Goal: Task Accomplishment & Management: Manage account settings

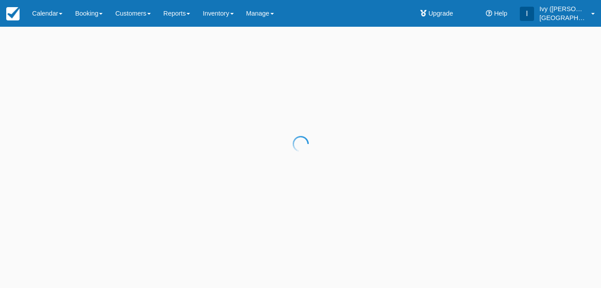
click at [292, 29] on div at bounding box center [300, 144] width 601 height 288
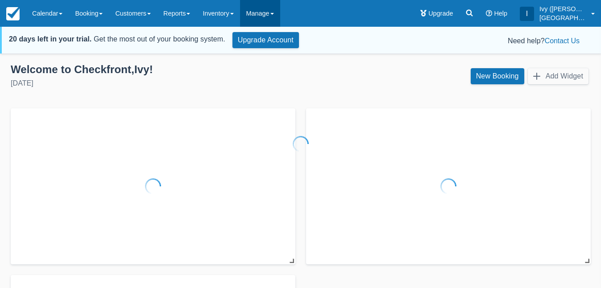
click at [277, 21] on div at bounding box center [300, 144] width 601 height 288
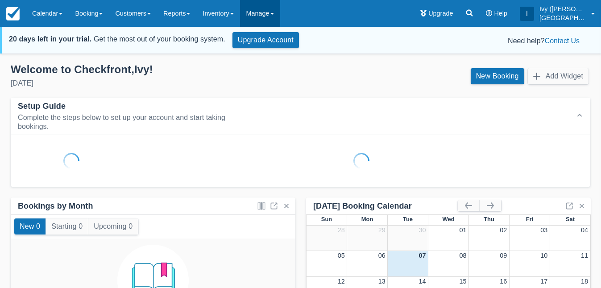
click at [277, 20] on link "Manage" at bounding box center [260, 13] width 40 height 27
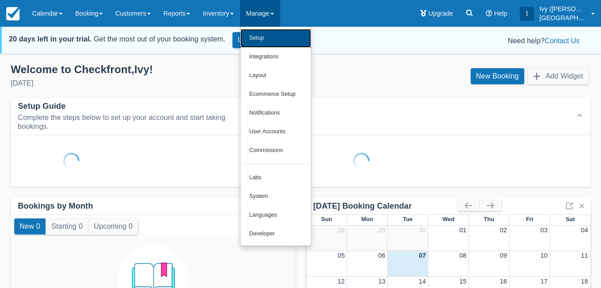
drag, startPoint x: 279, startPoint y: 38, endPoint x: 285, endPoint y: 37, distance: 6.3
click at [279, 38] on link "Setup" at bounding box center [276, 38] width 71 height 19
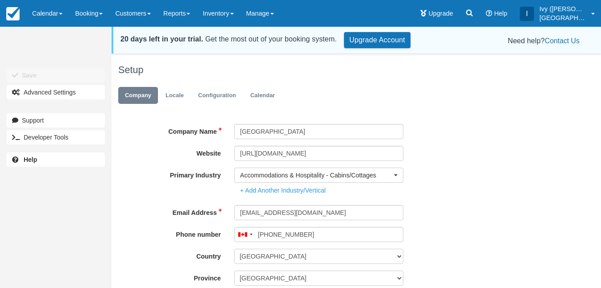
type input "(778) 702-0359"
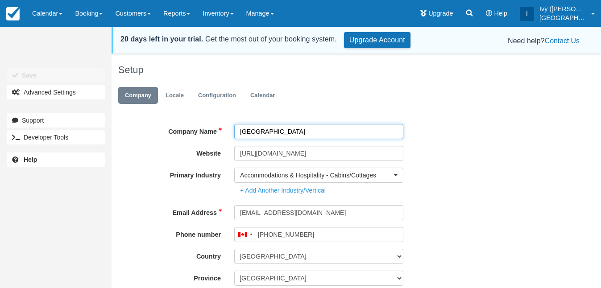
click at [278, 133] on input "[GEOGRAPHIC_DATA]" at bounding box center [318, 131] width 169 height 15
paste input "OMVCshorttermrental"
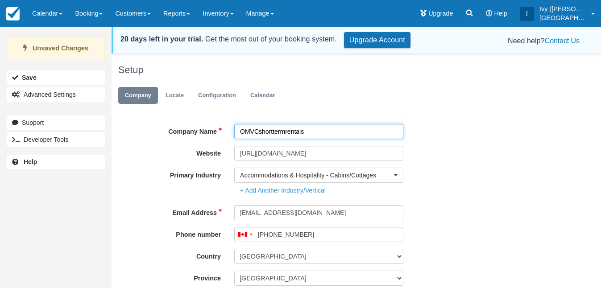
click at [257, 134] on input "OMVCshorttermrentals" at bounding box center [318, 131] width 169 height 15
drag, startPoint x: 261, startPoint y: 132, endPoint x: 339, endPoint y: 135, distance: 78.6
click at [339, 135] on input "OMVC shorttermrentals" at bounding box center [318, 131] width 169 height 15
type input "OMVC Short Term Rentals"
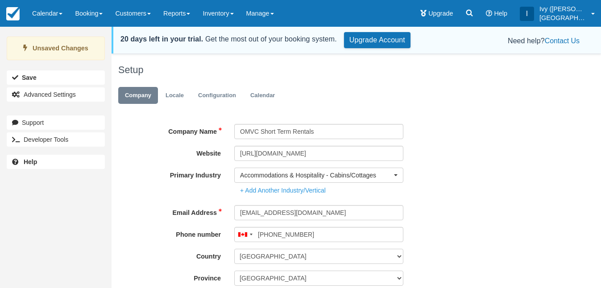
click at [52, 85] on div "Unsaved Changes Save Advanced Settings" at bounding box center [56, 68] width 112 height 70
click at [51, 81] on button "Save" at bounding box center [56, 78] width 98 height 14
type input "(778) 702-0359"
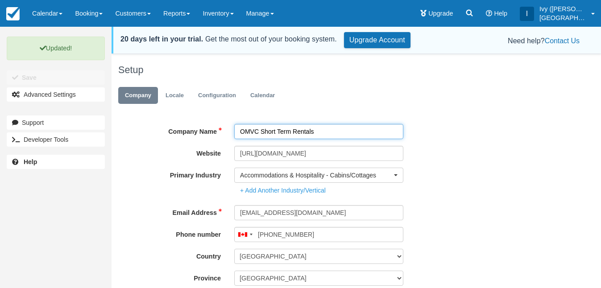
click at [326, 129] on input "OMVC Short Term Rentals" at bounding box center [318, 131] width 169 height 15
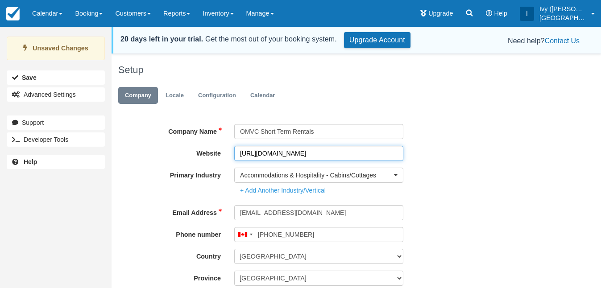
click at [302, 153] on input "https://www.hiellenvillagelonghouses.ca" at bounding box center [318, 153] width 169 height 15
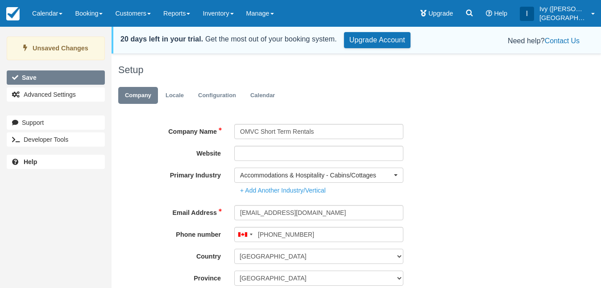
click at [71, 79] on button "Save" at bounding box center [56, 78] width 98 height 14
type input "(778) 702-0359"
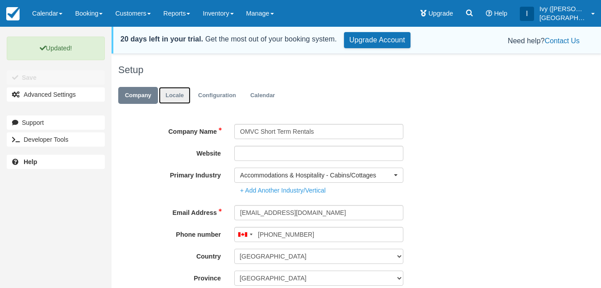
click at [175, 96] on link "Locale" at bounding box center [175, 95] width 32 height 17
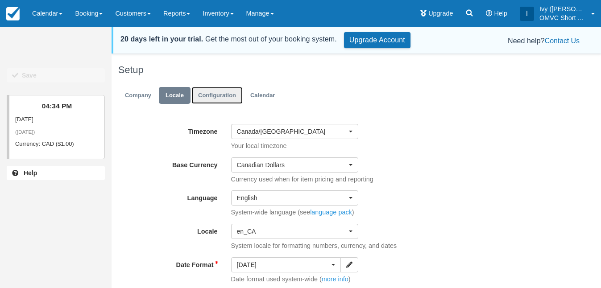
click at [203, 99] on link "Configuration" at bounding box center [217, 95] width 51 height 17
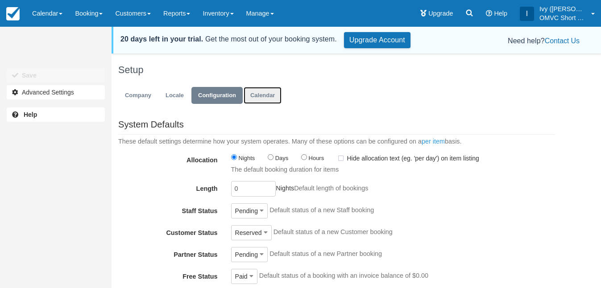
click at [260, 99] on link "Calendar" at bounding box center [263, 95] width 38 height 17
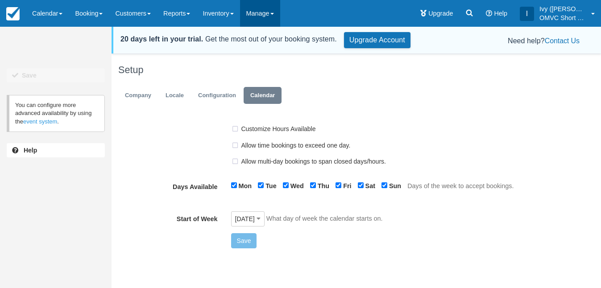
click at [273, 18] on link "Manage" at bounding box center [260, 13] width 40 height 27
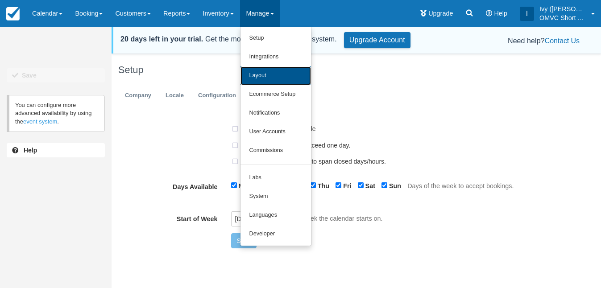
click at [284, 77] on link "Layout" at bounding box center [276, 76] width 71 height 19
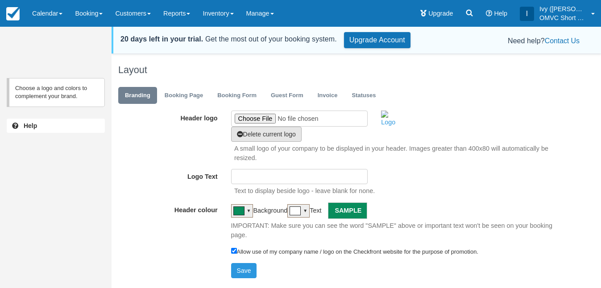
click at [292, 137] on button "Delete current logo" at bounding box center [266, 134] width 71 height 15
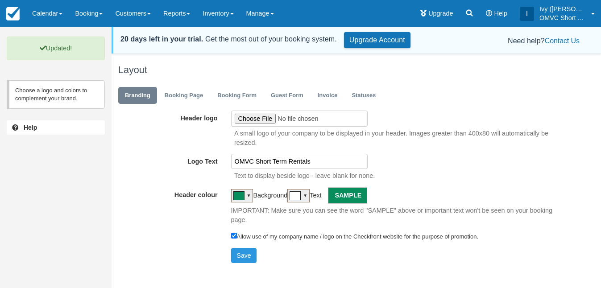
click at [312, 169] on div "Text to display beside logo - leave blank for none." at bounding box center [410, 175] width 365 height 12
click at [249, 252] on button "Save" at bounding box center [244, 255] width 26 height 15
click at [326, 94] on link "Invoice" at bounding box center [327, 95] width 33 height 17
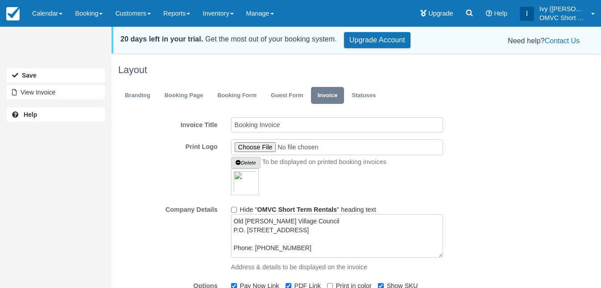
click at [256, 167] on button "Delete" at bounding box center [245, 163] width 29 height 12
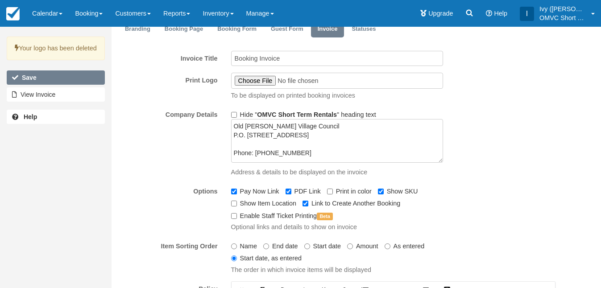
click at [84, 85] on button "Save" at bounding box center [56, 78] width 98 height 14
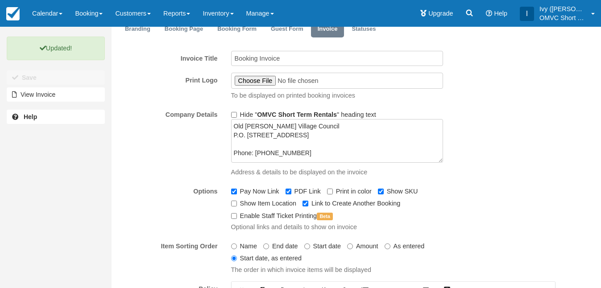
scroll to position [15, 0]
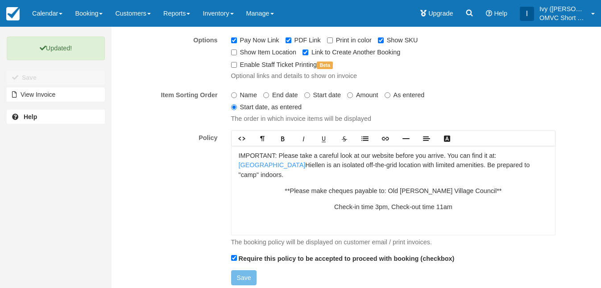
click at [412, 191] on p "**Please make cheques payable to: Old [PERSON_NAME] Village Council**" at bounding box center [394, 192] width 310 height 10
drag, startPoint x: 269, startPoint y: 175, endPoint x: 230, endPoint y: 146, distance: 48.4
click at [230, 146] on div "Rich text editor IMPORTANT: Please take a careful look at our website before yo…" at bounding box center [394, 189] width 338 height 117
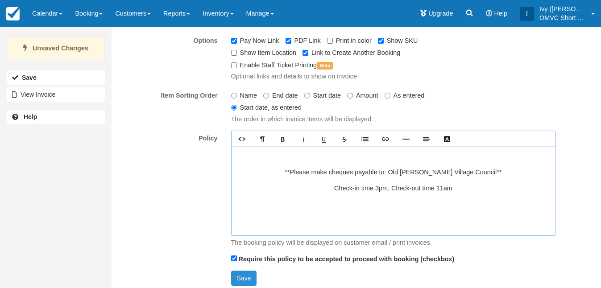
click at [248, 273] on button "Save" at bounding box center [244, 278] width 26 height 15
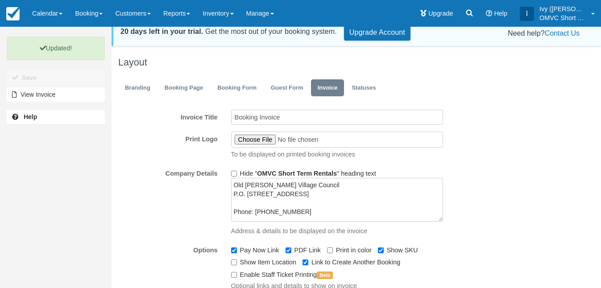
scroll to position [0, 0]
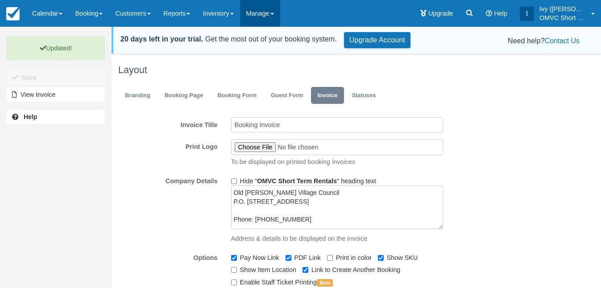
click at [261, 13] on link "Manage" at bounding box center [260, 13] width 40 height 27
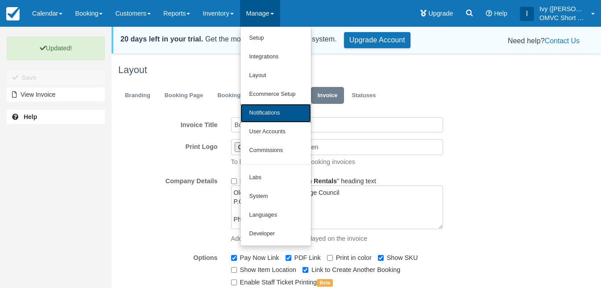
click at [303, 115] on link "Notifications" at bounding box center [276, 113] width 71 height 19
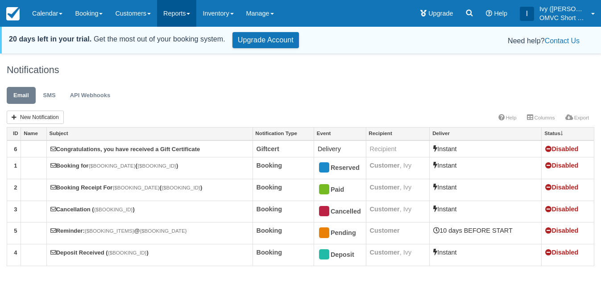
click at [181, 21] on link "Reports" at bounding box center [176, 13] width 39 height 27
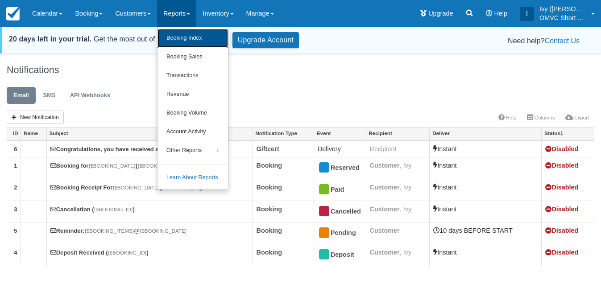
click at [187, 40] on link "Booking Index" at bounding box center [193, 38] width 71 height 19
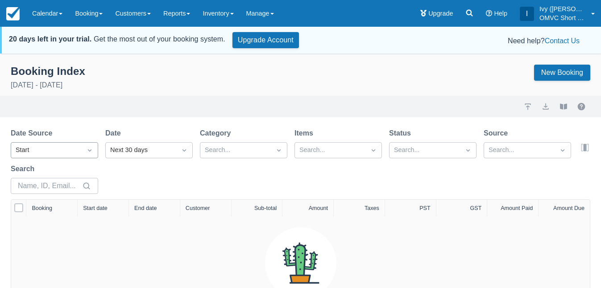
click at [59, 146] on div "Start" at bounding box center [47, 151] width 62 height 10
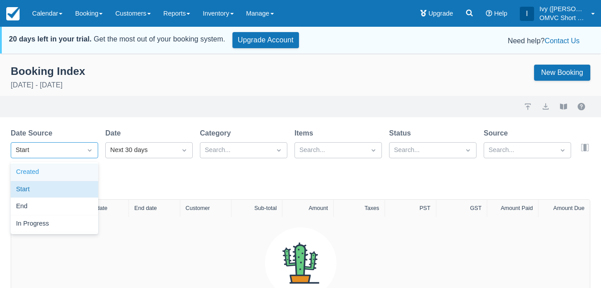
click at [56, 175] on div "Created" at bounding box center [54, 172] width 87 height 17
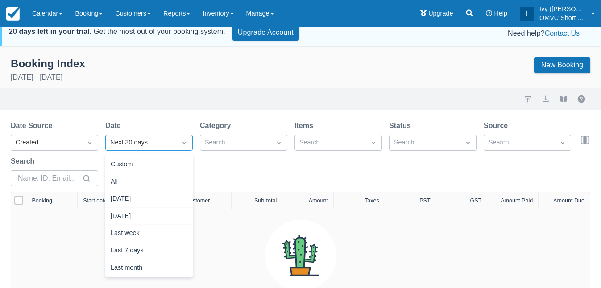
click at [137, 150] on div "Date Source Created Date option Next 30 days selected, 14 of 15. 15 results ava…" at bounding box center [295, 156] width 569 height 71
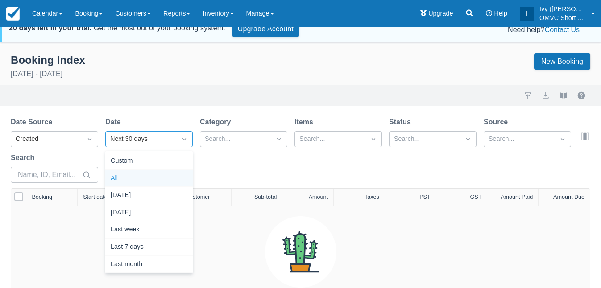
click at [134, 179] on div "All" at bounding box center [148, 178] width 87 height 17
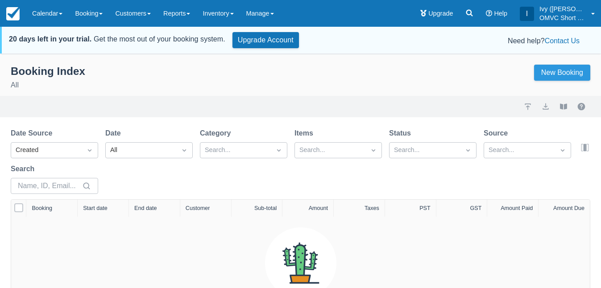
click at [534, 71] on link "New Booking" at bounding box center [562, 73] width 56 height 16
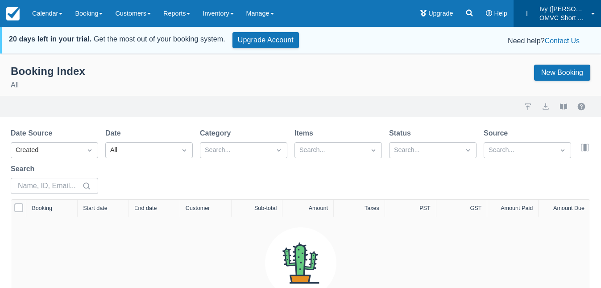
click at [567, 12] on p "Ivy ([PERSON_NAME].[PERSON_NAME])" at bounding box center [563, 8] width 46 height 9
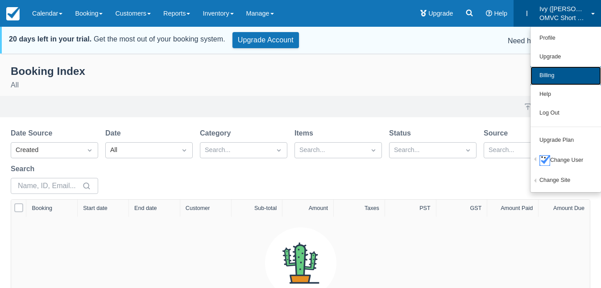
click at [559, 71] on link "Billing" at bounding box center [566, 76] width 71 height 19
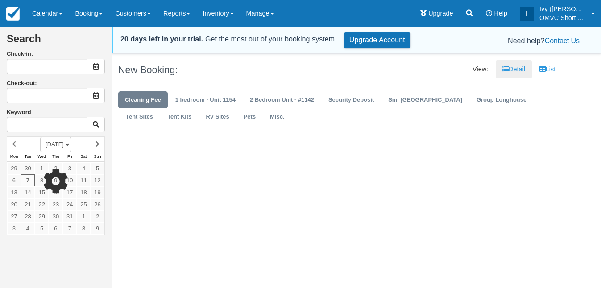
type input "[DATE]"
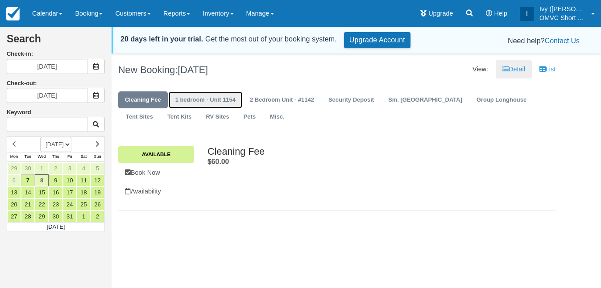
click at [221, 104] on link "1 bedroom - Unit 1154" at bounding box center [206, 100] width 74 height 17
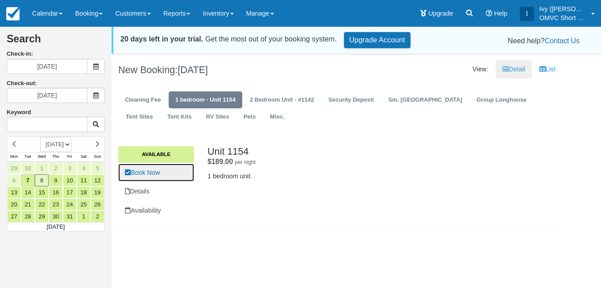
click at [169, 171] on link "Book Now" at bounding box center [156, 173] width 76 height 18
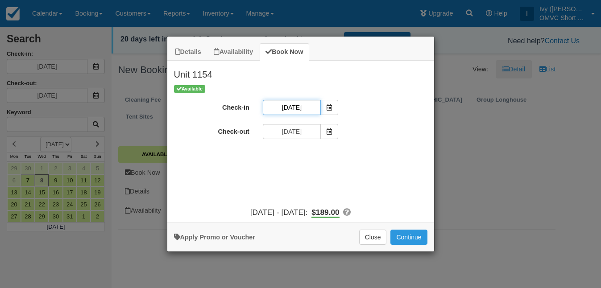
click at [295, 108] on input "10/08/25" at bounding box center [292, 107] width 58 height 15
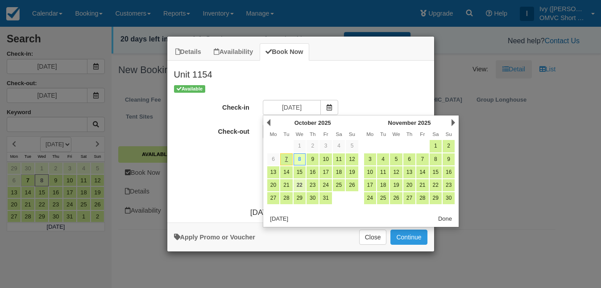
click at [302, 188] on link "22" at bounding box center [300, 185] width 12 height 12
type input "[DATE]"
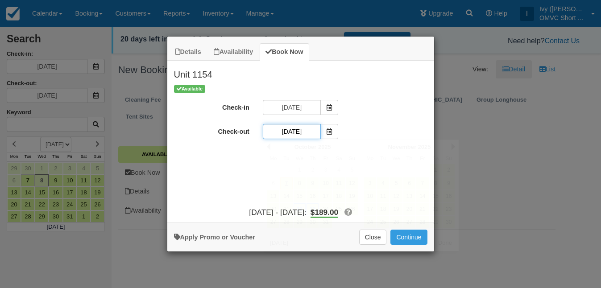
click at [292, 134] on input "[DATE]" at bounding box center [292, 131] width 58 height 15
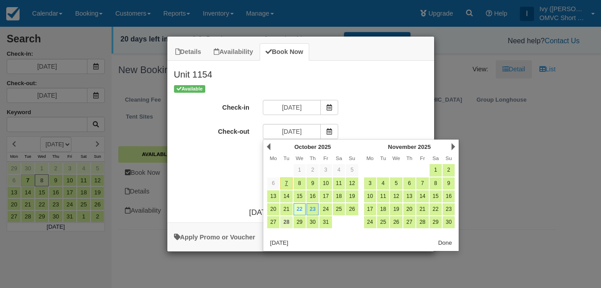
click at [288, 223] on link "28" at bounding box center [286, 223] width 12 height 12
type input "[DATE]"
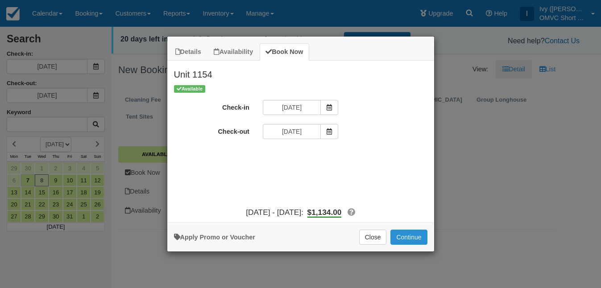
click at [417, 236] on button "Continue" at bounding box center [409, 237] width 37 height 15
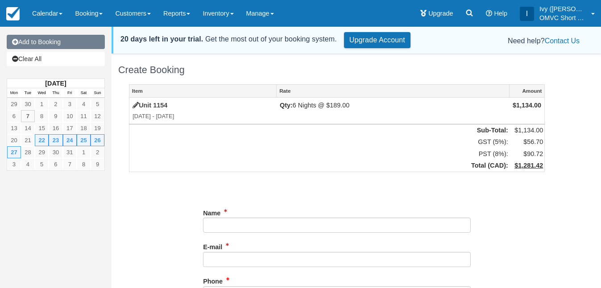
click at [70, 40] on link "Add to Booking" at bounding box center [56, 42] width 98 height 14
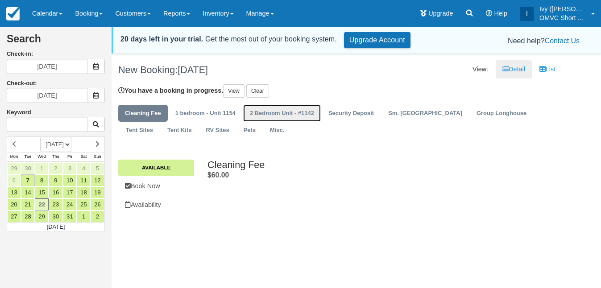
click at [285, 112] on link "2 Bedroom Unit - #1142" at bounding box center [282, 113] width 78 height 17
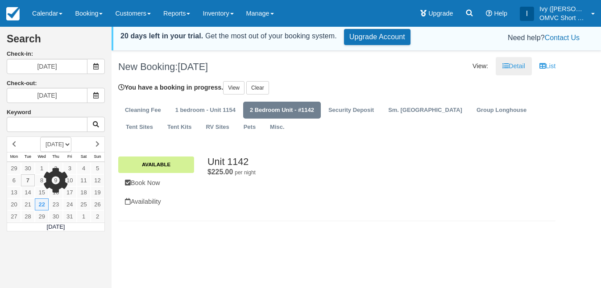
scroll to position [1, 0]
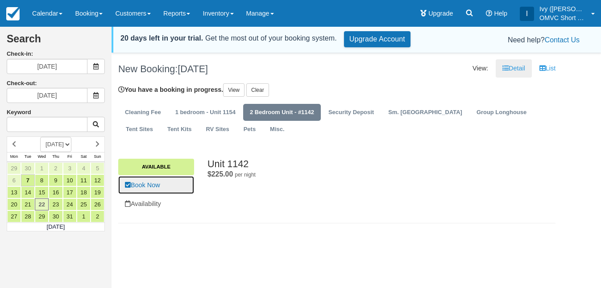
click at [182, 183] on link "Book Now" at bounding box center [156, 185] width 76 height 18
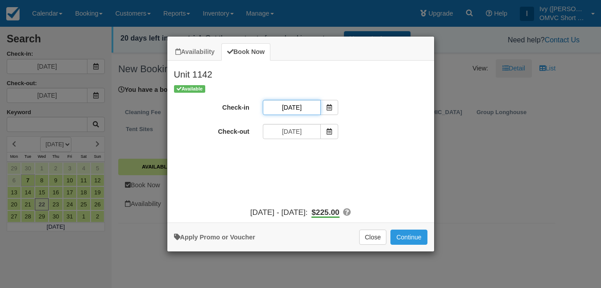
click at [284, 113] on input "[DATE]" at bounding box center [292, 107] width 58 height 15
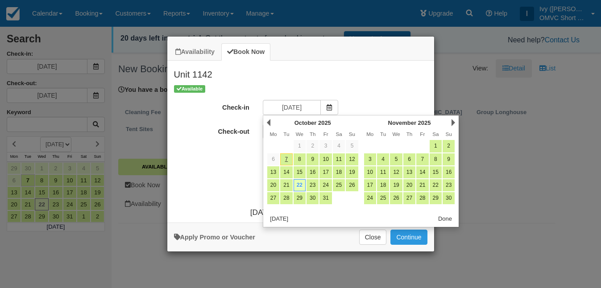
click at [341, 89] on div "Available" at bounding box center [301, 88] width 254 height 9
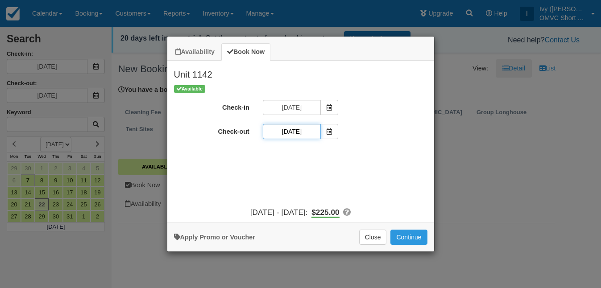
click at [308, 127] on input "10/23/25" at bounding box center [292, 131] width 58 height 15
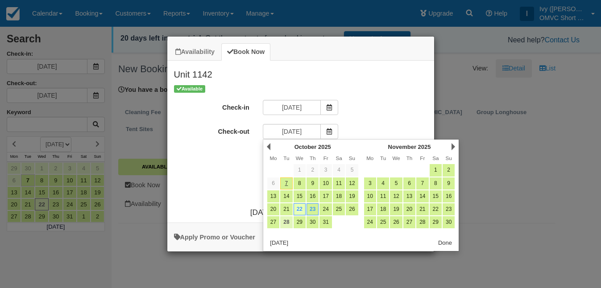
click at [291, 221] on link "28" at bounding box center [286, 223] width 12 height 12
type input "10/28/25"
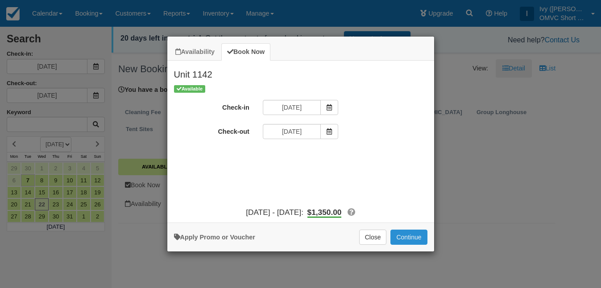
click at [405, 235] on button "Continue" at bounding box center [409, 237] width 37 height 15
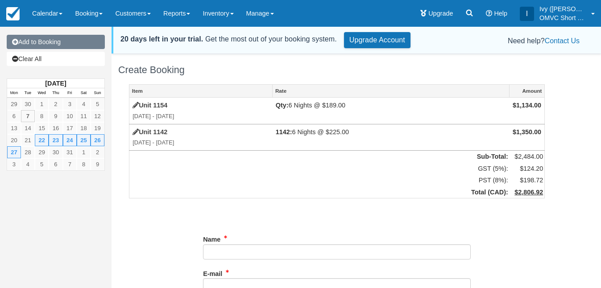
click at [74, 43] on link "Add to Booking" at bounding box center [56, 42] width 98 height 14
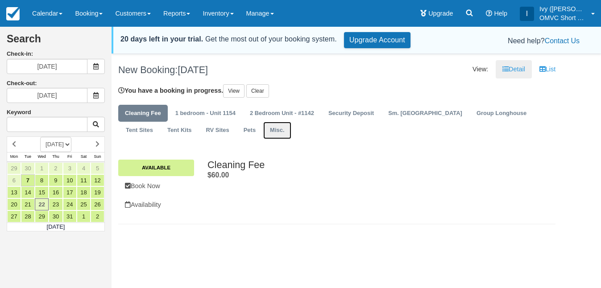
click at [263, 133] on link "Misc." at bounding box center [277, 130] width 28 height 17
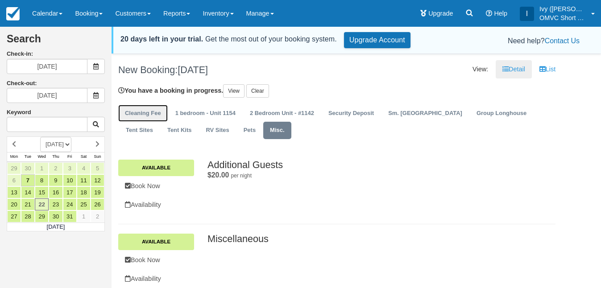
click at [144, 116] on link "Cleaning Fee" at bounding box center [143, 113] width 50 height 17
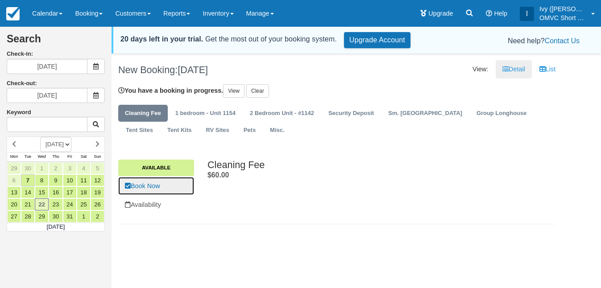
click at [159, 184] on link "Book Now" at bounding box center [156, 186] width 76 height 18
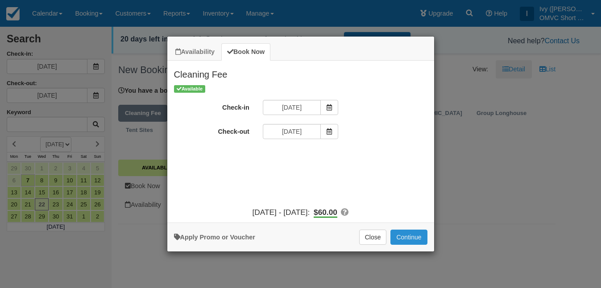
click at [409, 238] on button "Continue" at bounding box center [409, 237] width 37 height 15
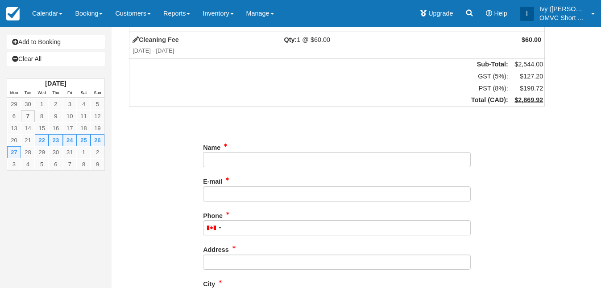
scroll to position [110, 0]
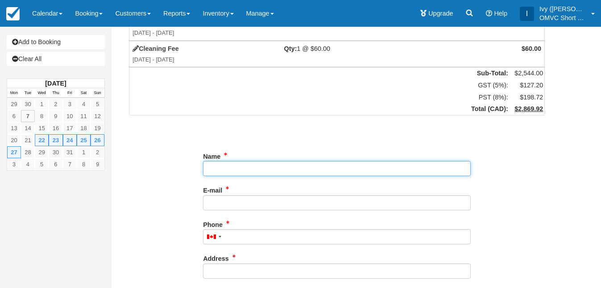
drag, startPoint x: 304, startPoint y: 161, endPoint x: 305, endPoint y: 166, distance: 4.7
click at [304, 161] on input "Name" at bounding box center [337, 168] width 268 height 15
click at [305, 166] on input "Name" at bounding box center [337, 168] width 268 height 15
paste input "[PERSON_NAME] - XKN"
type input "[PERSON_NAME] - XKN"
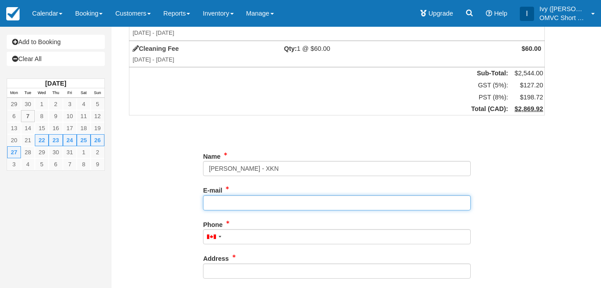
click at [296, 204] on input "E-mail" at bounding box center [337, 203] width 268 height 15
click at [344, 203] on input "E-mail" at bounding box center [337, 203] width 268 height 15
paste input "admin@xaadkilnee.ca"
type input "admin@xaadkilnee.ca"
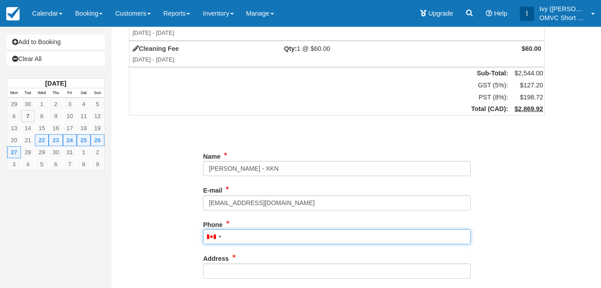
click at [348, 244] on input "Phone" at bounding box center [337, 236] width 268 height 15
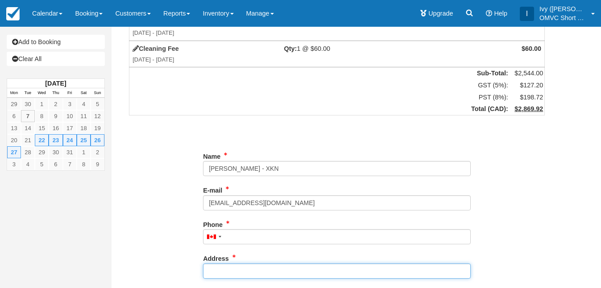
click at [295, 273] on input "Address" at bounding box center [337, 271] width 268 height 15
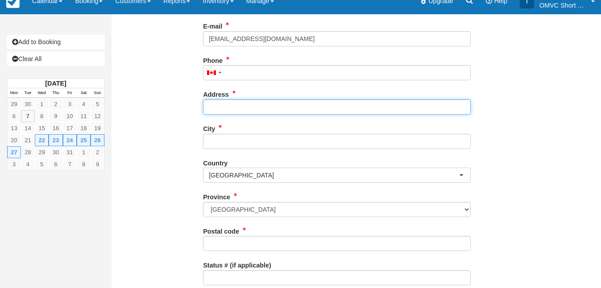
scroll to position [279, 0]
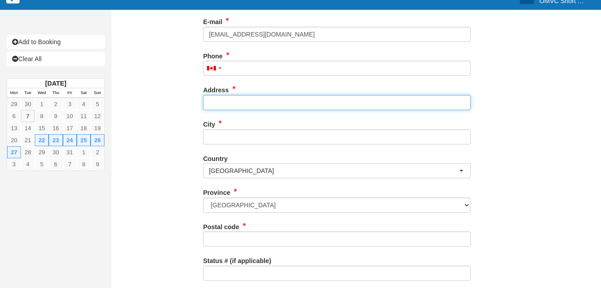
click at [303, 104] on input "Address" at bounding box center [337, 102] width 268 height 15
paste input "348 Eagle Ave. Box 189"
type input "348 Eagle Ave. Box 189"
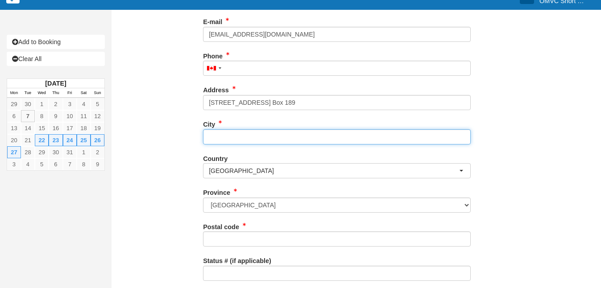
click at [298, 136] on input "City" at bounding box center [337, 136] width 268 height 15
click at [279, 138] on input "City" at bounding box center [337, 136] width 268 height 15
paste input "Old Masset"
type input "Old Masset"
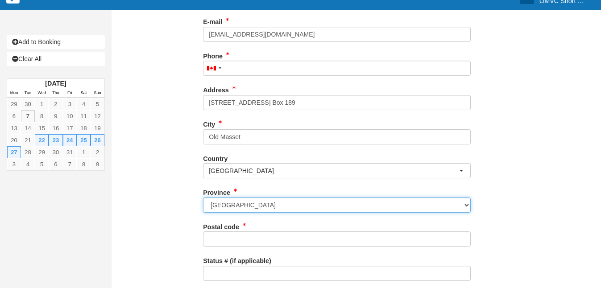
click at [274, 207] on select "Alberta British Columbia Manitoba New Brunswick Newfoundland and Labrador North…" at bounding box center [337, 205] width 268 height 15
select select "BC"
click at [203, 198] on select "Alberta British Columbia Manitoba New Brunswick Newfoundland and Labrador North…" at bounding box center [337, 205] width 268 height 15
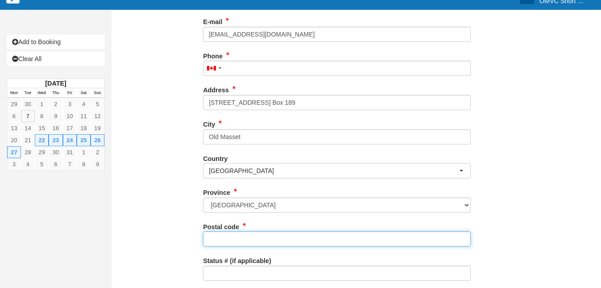
drag, startPoint x: 278, startPoint y: 241, endPoint x: 283, endPoint y: 240, distance: 4.9
click at [278, 241] on input "Postal code" at bounding box center [337, 239] width 268 height 15
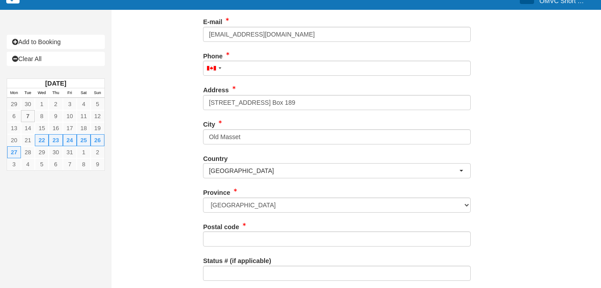
scroll to position [343, 0]
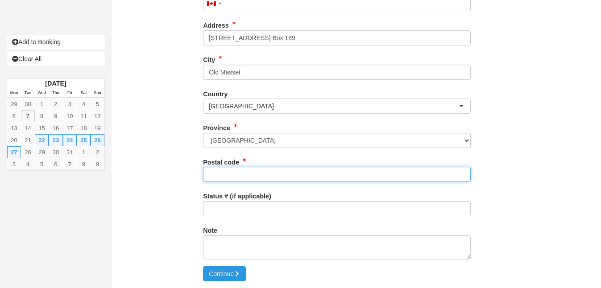
click at [250, 176] on input "Postal code" at bounding box center [337, 174] width 268 height 15
paste input "V0T 1M0"
type input "V0T 1M0"
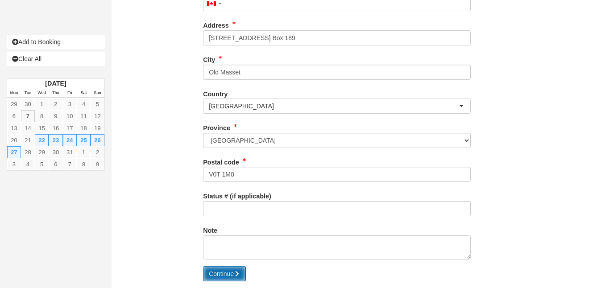
click at [236, 277] on button "Continue" at bounding box center [224, 274] width 43 height 15
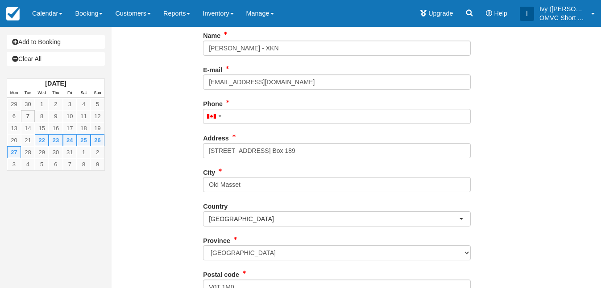
scroll to position [229, 0]
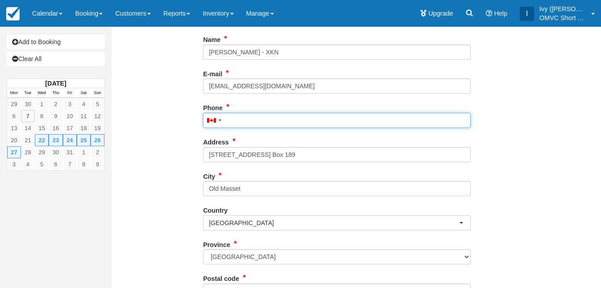
click at [252, 121] on input "Phone" at bounding box center [337, 120] width 268 height 15
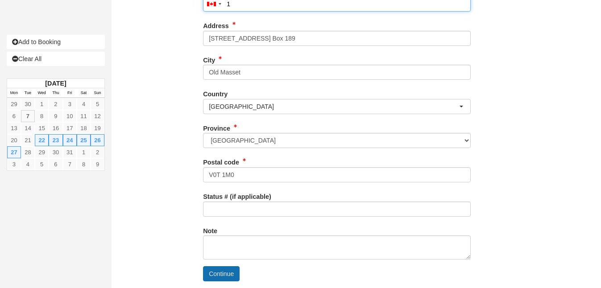
type input "1"
click at [207, 269] on button "Continue" at bounding box center [221, 274] width 37 height 15
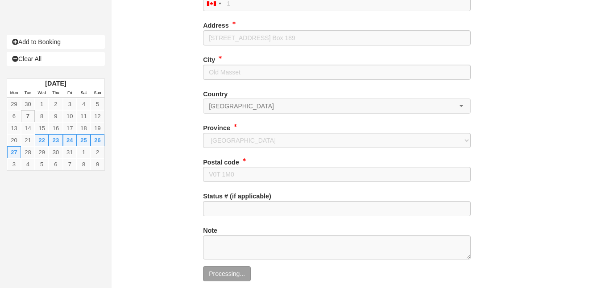
scroll to position [343, 0]
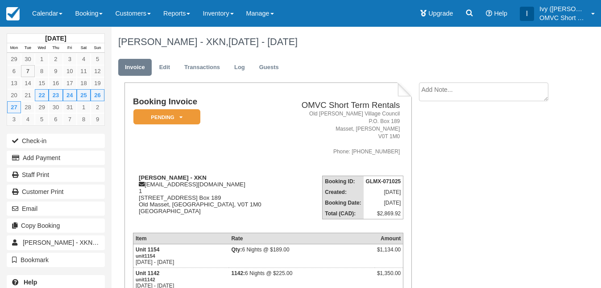
scroll to position [27, 0]
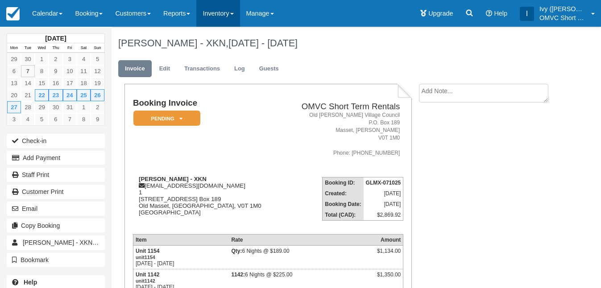
click at [230, 16] on link "Inventory" at bounding box center [217, 13] width 43 height 27
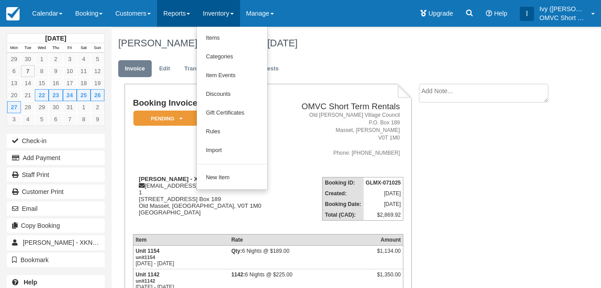
click at [185, 12] on link "Reports" at bounding box center [176, 13] width 39 height 27
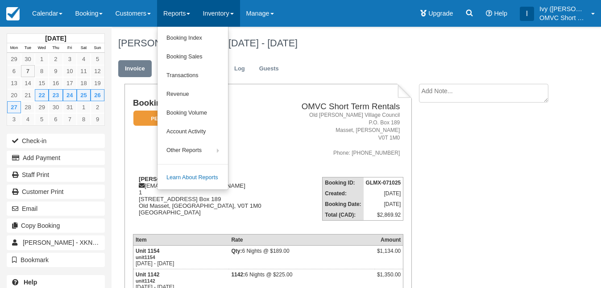
click at [227, 16] on link "Inventory" at bounding box center [217, 13] width 43 height 27
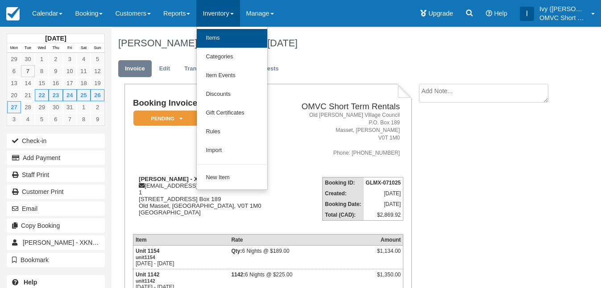
scroll to position [31, 0]
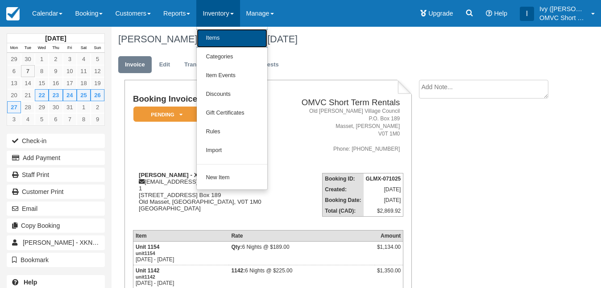
click at [237, 36] on link "Items" at bounding box center [232, 38] width 71 height 19
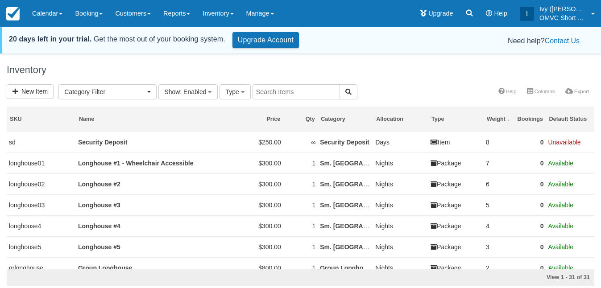
select select
click at [220, 14] on link "Inventory" at bounding box center [217, 13] width 43 height 27
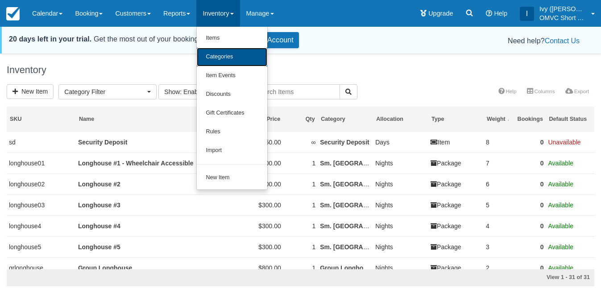
click at [242, 61] on link "Categories" at bounding box center [232, 57] width 71 height 19
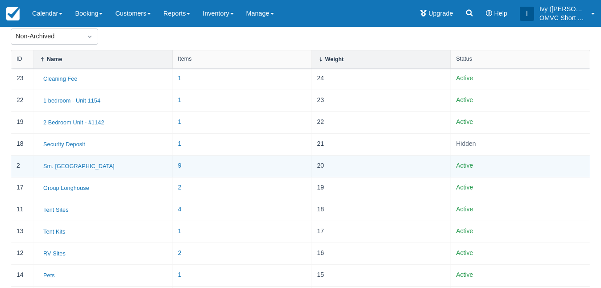
scroll to position [135, 0]
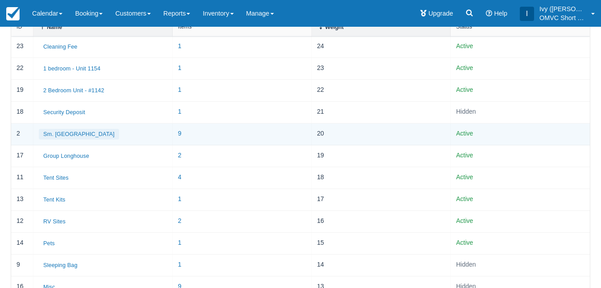
click at [67, 131] on button "Sm. [GEOGRAPHIC_DATA]" at bounding box center [79, 134] width 80 height 11
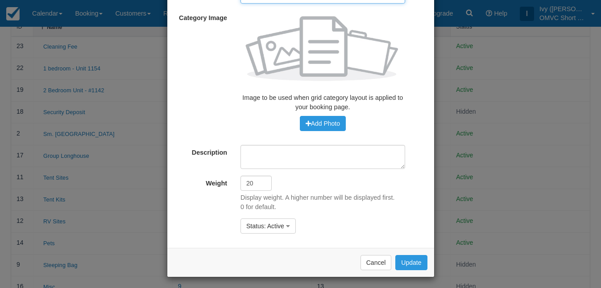
scroll to position [73, 0]
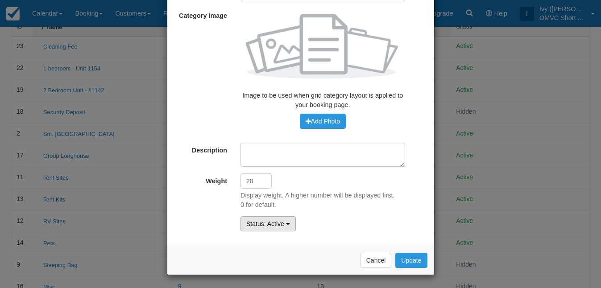
click at [274, 222] on span ": Active" at bounding box center [274, 224] width 20 height 7
click at [282, 262] on link "Archived" at bounding box center [276, 266] width 71 height 12
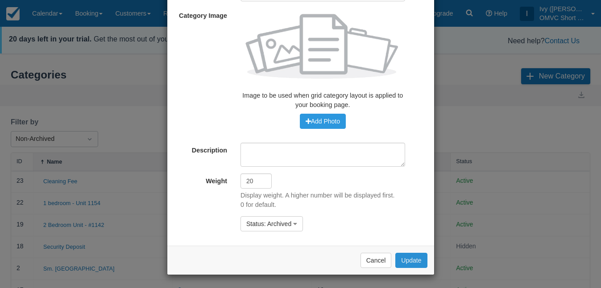
click at [412, 259] on button "Update" at bounding box center [412, 260] width 32 height 15
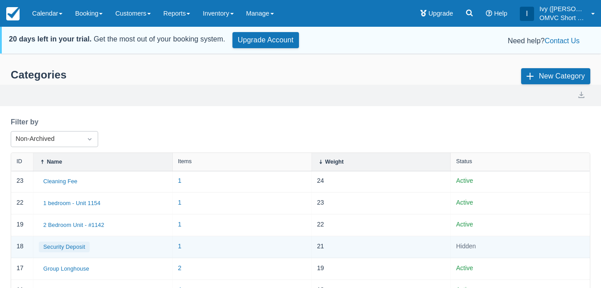
click at [73, 247] on button "Security Deposit" at bounding box center [64, 247] width 51 height 11
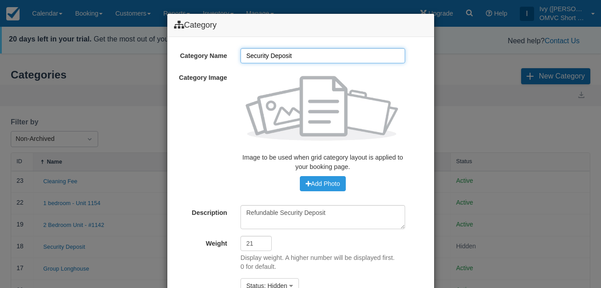
scroll to position [62, 0]
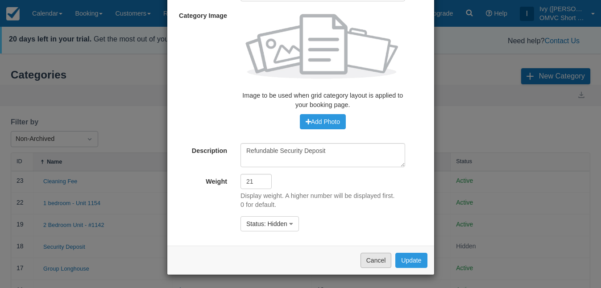
click at [375, 264] on button "Cancel" at bounding box center [376, 260] width 31 height 15
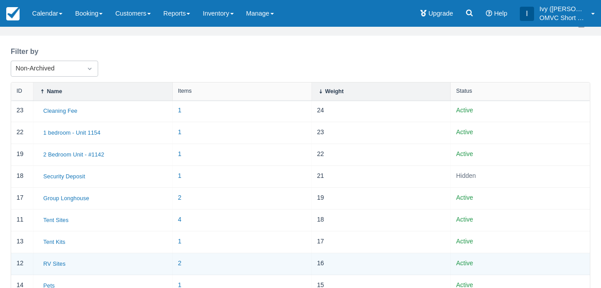
scroll to position [122, 0]
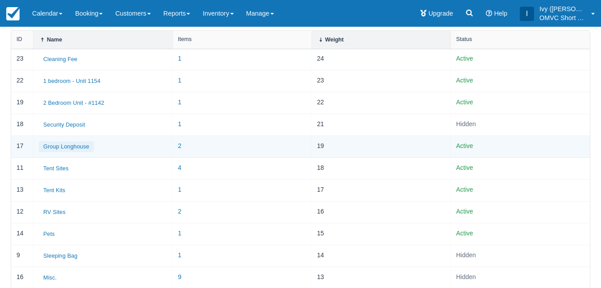
click at [71, 143] on button "Group Longhouse" at bounding box center [66, 147] width 55 height 11
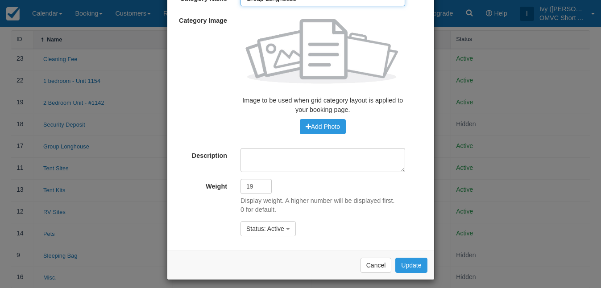
scroll to position [62, 0]
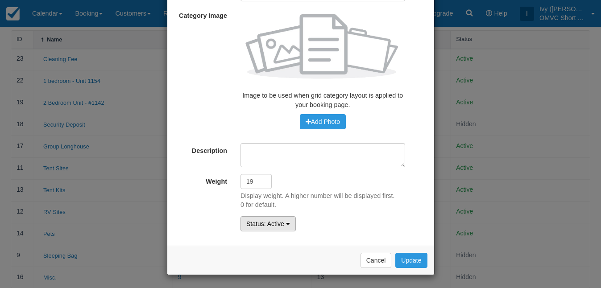
click at [258, 224] on span "Status" at bounding box center [255, 224] width 18 height 7
drag, startPoint x: 264, startPoint y: 265, endPoint x: 275, endPoint y: 265, distance: 11.2
click at [264, 265] on link "Archived" at bounding box center [276, 266] width 71 height 12
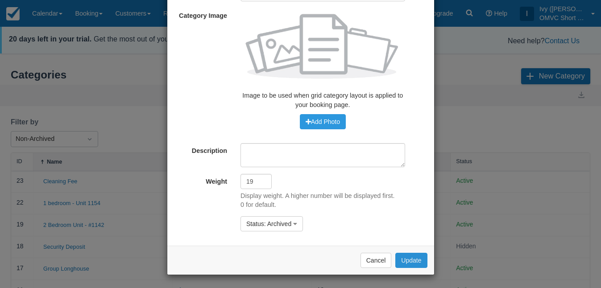
click at [408, 258] on button "Update" at bounding box center [412, 260] width 32 height 15
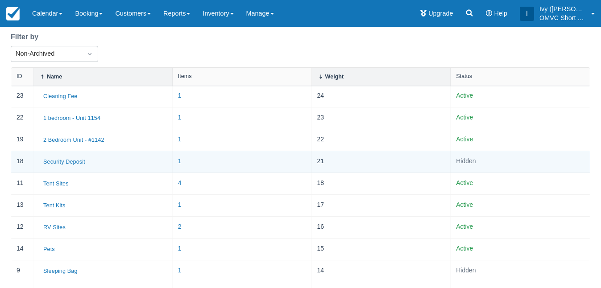
scroll to position [101, 0]
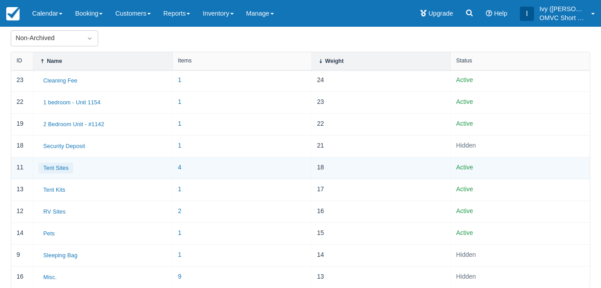
click at [58, 166] on button "Tent Sites" at bounding box center [56, 168] width 34 height 11
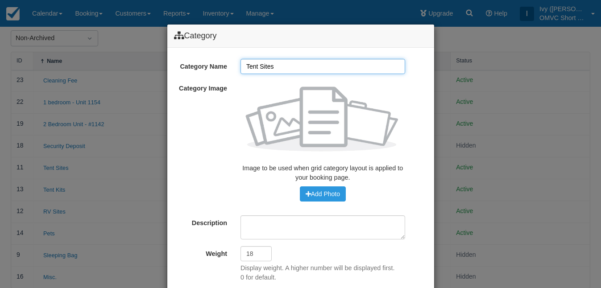
scroll to position [73, 0]
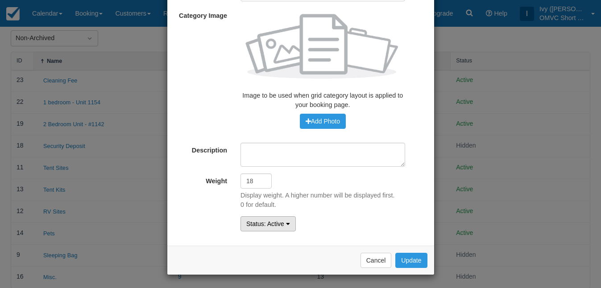
click at [262, 221] on span "Status" at bounding box center [255, 224] width 18 height 7
click at [279, 267] on link "Archived" at bounding box center [276, 266] width 71 height 12
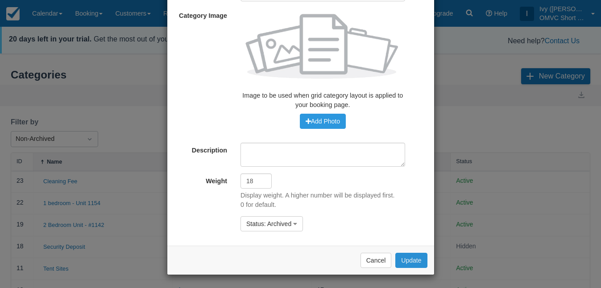
click at [418, 261] on button "Update" at bounding box center [412, 260] width 32 height 15
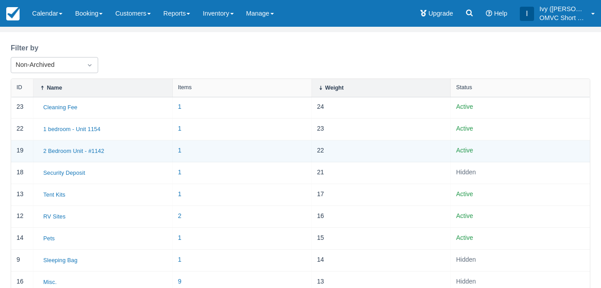
scroll to position [79, 0]
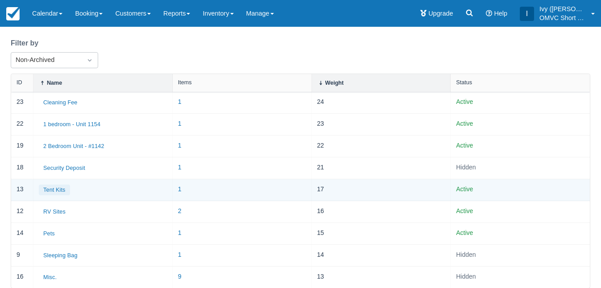
click at [55, 191] on button "Tent Kits" at bounding box center [54, 190] width 31 height 11
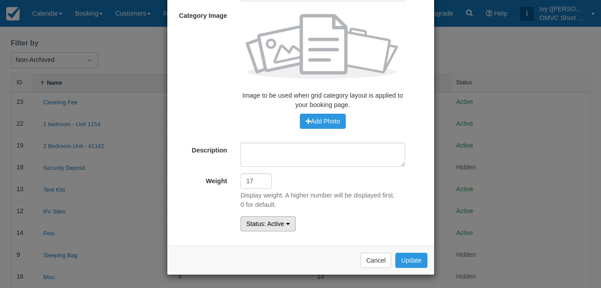
click at [259, 217] on button "Status : Active" at bounding box center [268, 224] width 55 height 15
click at [267, 268] on link "Archived" at bounding box center [276, 267] width 71 height 12
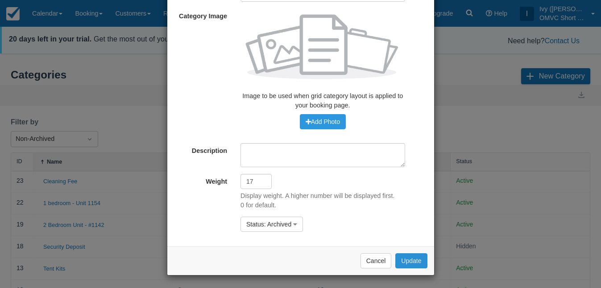
click at [413, 266] on button "Update" at bounding box center [412, 261] width 32 height 15
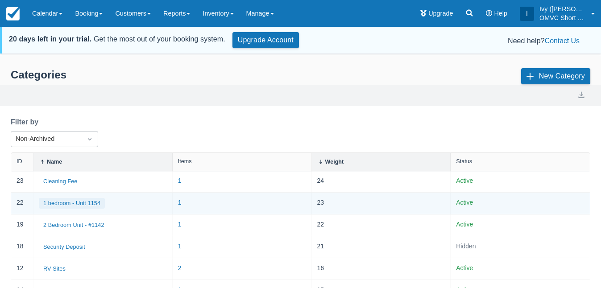
scroll to position [57, 0]
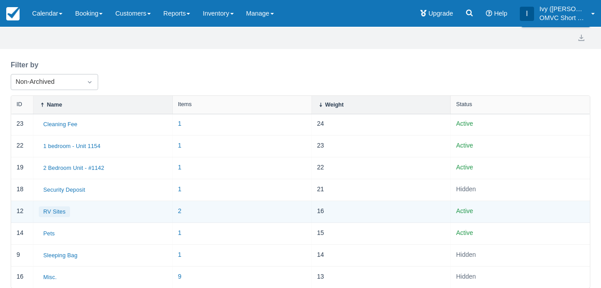
drag, startPoint x: 55, startPoint y: 212, endPoint x: 60, endPoint y: 212, distance: 4.9
click at [55, 212] on button "RV Sites" at bounding box center [54, 212] width 31 height 11
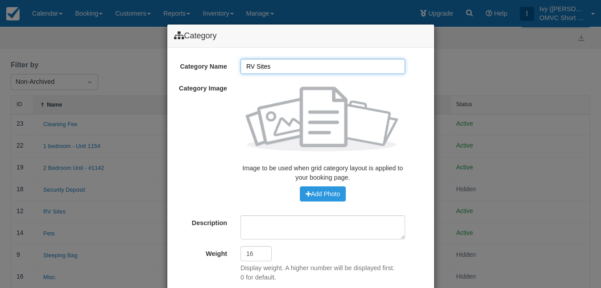
scroll to position [73, 0]
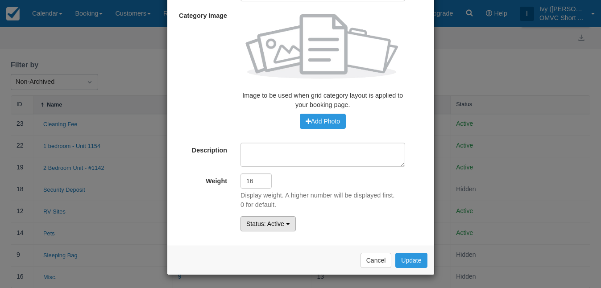
drag, startPoint x: 276, startPoint y: 225, endPoint x: 277, endPoint y: 230, distance: 5.4
click at [276, 225] on span ": Active" at bounding box center [274, 224] width 20 height 7
drag, startPoint x: 275, startPoint y: 267, endPoint x: 316, endPoint y: 263, distance: 41.2
click at [275, 267] on link "Archived" at bounding box center [276, 266] width 71 height 12
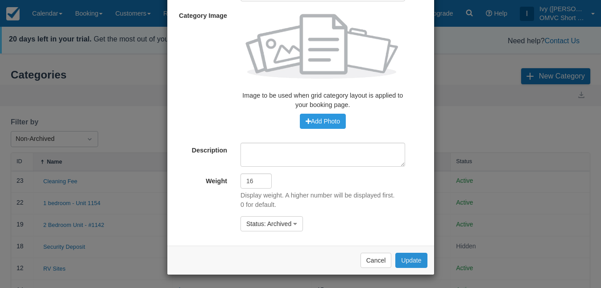
click at [413, 263] on button "Update" at bounding box center [412, 260] width 32 height 15
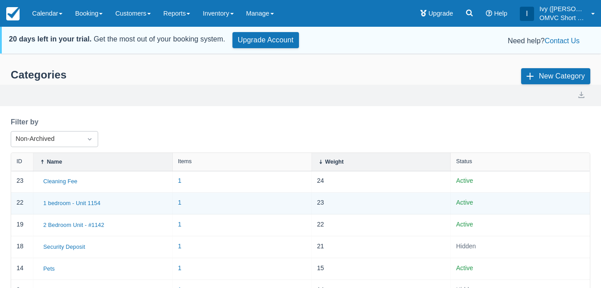
scroll to position [35, 0]
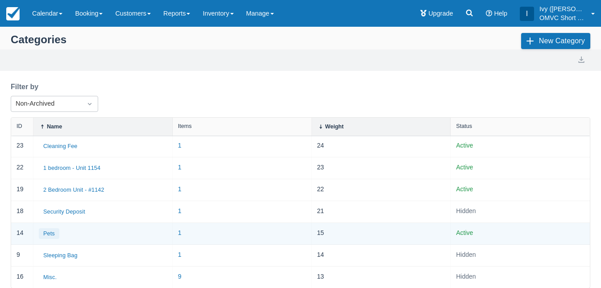
click at [50, 234] on button "Pets" at bounding box center [49, 234] width 21 height 11
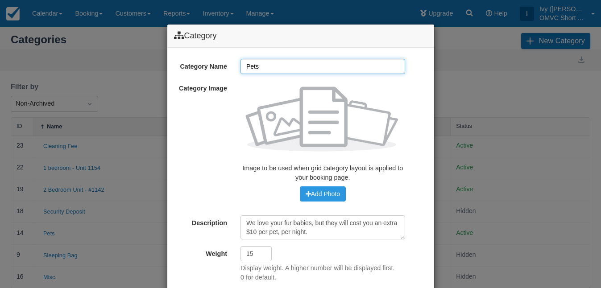
scroll to position [73, 0]
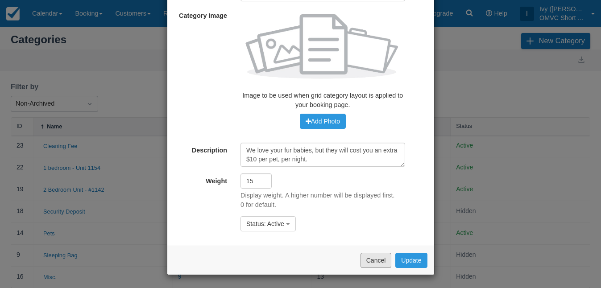
drag, startPoint x: 375, startPoint y: 260, endPoint x: 322, endPoint y: 254, distance: 53.4
click at [375, 260] on button "Cancel" at bounding box center [376, 260] width 31 height 15
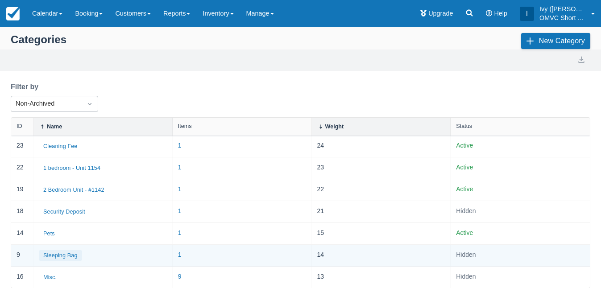
click at [66, 257] on button "Sleeping Bag" at bounding box center [60, 255] width 43 height 11
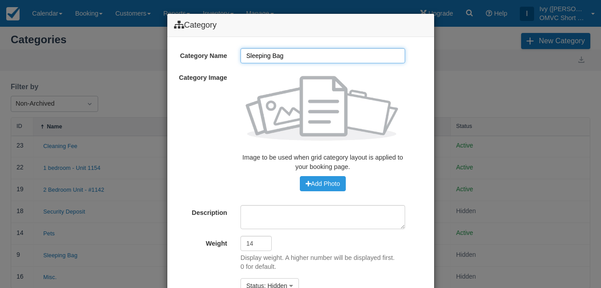
scroll to position [62, 0]
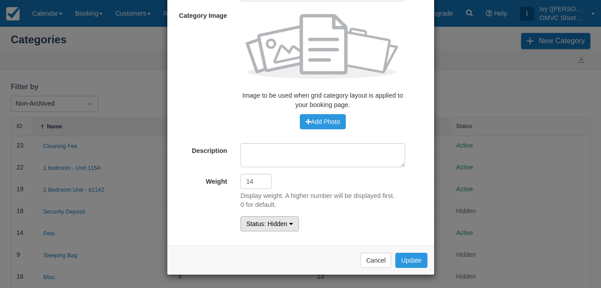
click at [270, 225] on span ": Hidden" at bounding box center [275, 224] width 23 height 7
click at [269, 263] on link "Archived" at bounding box center [276, 266] width 71 height 12
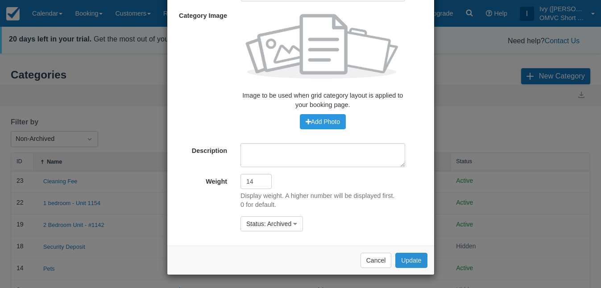
click at [406, 261] on button "Update" at bounding box center [412, 260] width 32 height 15
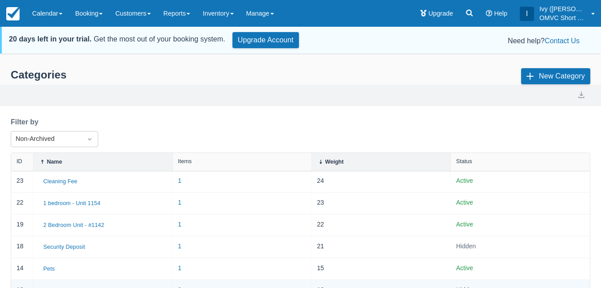
scroll to position [29, 0]
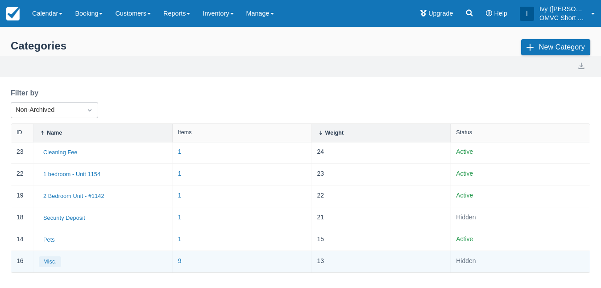
click at [46, 263] on button "Misc." at bounding box center [50, 262] width 22 height 11
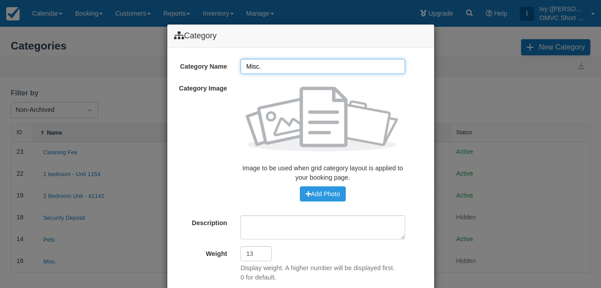
scroll to position [0, 0]
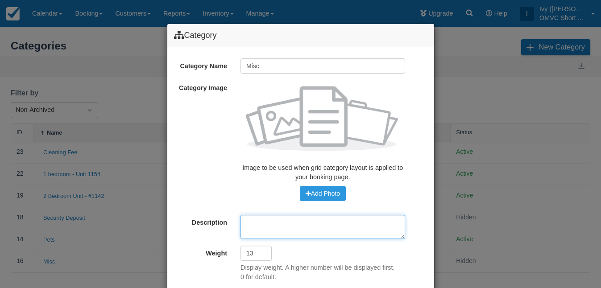
click at [141, 237] on div "Category Category Name Misc. Category Image Image to be used when grid category…" at bounding box center [300, 144] width 601 height 288
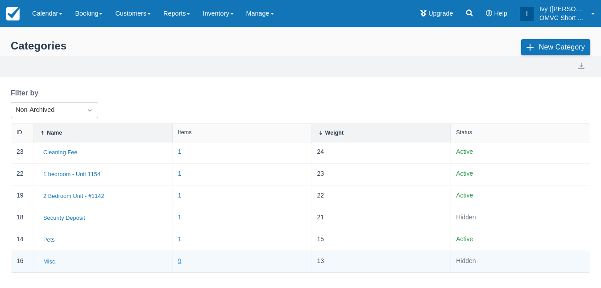
click at [181, 260] on link "9" at bounding box center [180, 261] width 4 height 7
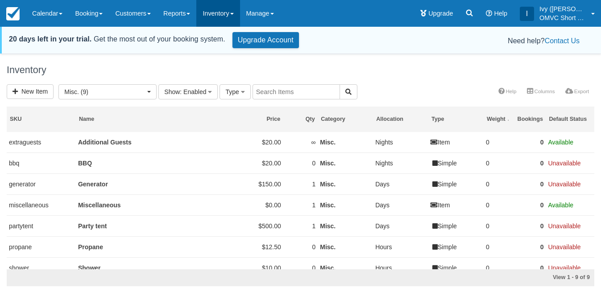
click at [226, 13] on link "Inventory" at bounding box center [217, 13] width 43 height 27
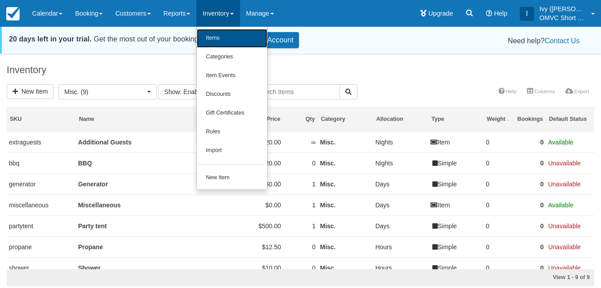
click at [231, 35] on link "Items" at bounding box center [232, 38] width 71 height 19
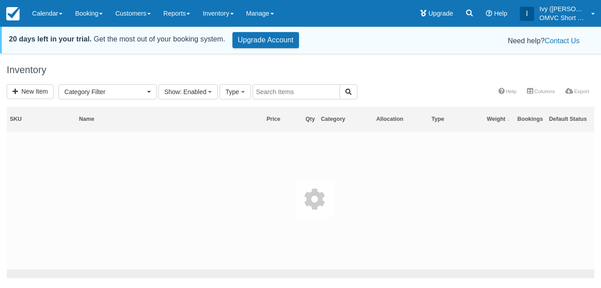
select select
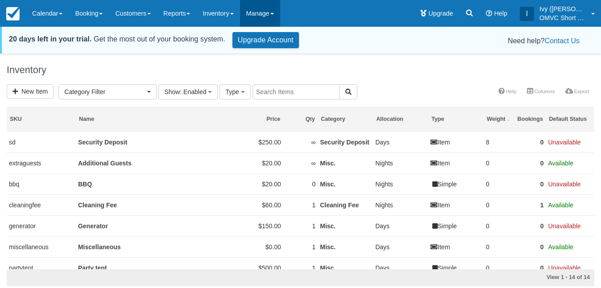
click at [271, 19] on link "Manage" at bounding box center [260, 13] width 40 height 27
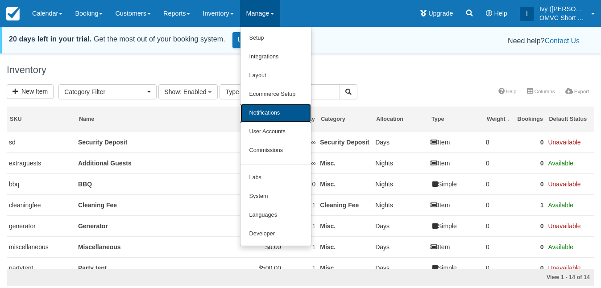
click at [292, 109] on link "Notifications" at bounding box center [276, 113] width 71 height 19
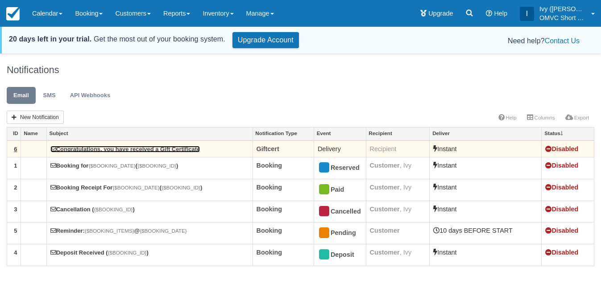
click at [101, 150] on link "Congratulations, you have received a Gift Certificate" at bounding box center [125, 149] width 150 height 7
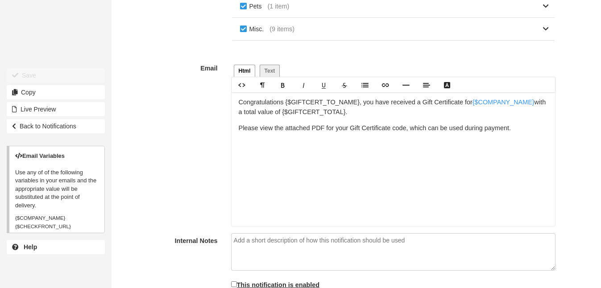
scroll to position [498, 0]
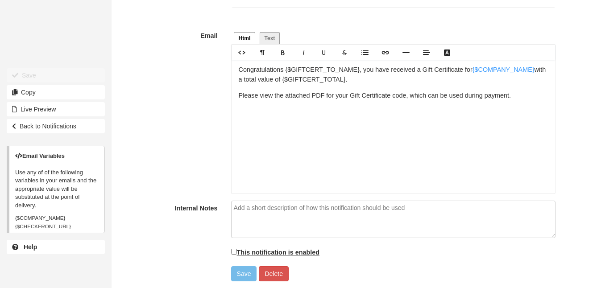
click at [275, 253] on label "This notification is enabled" at bounding box center [275, 252] width 89 height 10
click at [237, 253] on input "This notification is enabled" at bounding box center [234, 252] width 6 height 6
checkbox input "true"
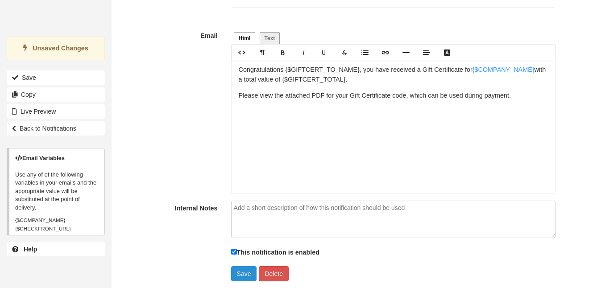
click at [246, 275] on button "Save" at bounding box center [244, 274] width 26 height 15
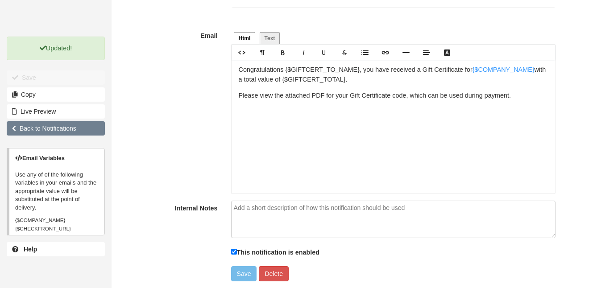
drag, startPoint x: 60, startPoint y: 132, endPoint x: 78, endPoint y: 131, distance: 18.3
click at [59, 132] on link "Back to Notifications" at bounding box center [56, 128] width 98 height 14
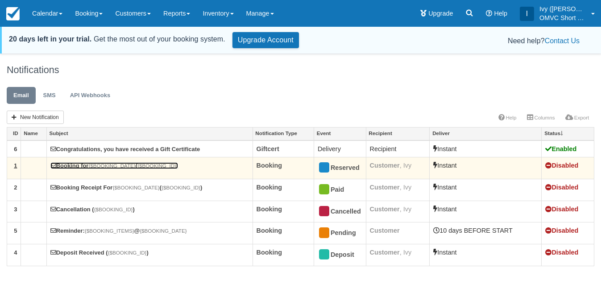
click at [94, 162] on link "Booking for {$BOOKING_DATE} ( {$BOOKING_ID} )" at bounding box center [114, 165] width 128 height 7
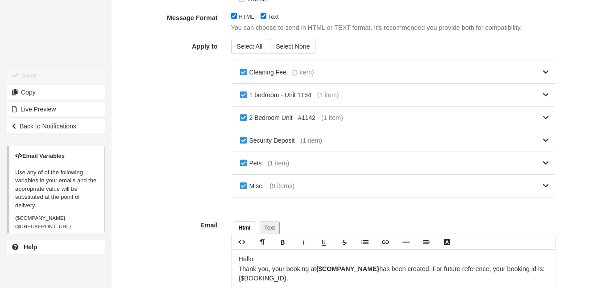
scroll to position [535, 0]
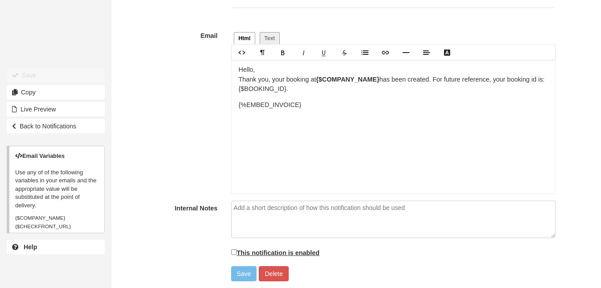
click at [250, 252] on label "This notification is enabled" at bounding box center [275, 253] width 89 height 10
click at [237, 252] on input "This notification is enabled" at bounding box center [234, 253] width 6 height 6
checkbox input "true"
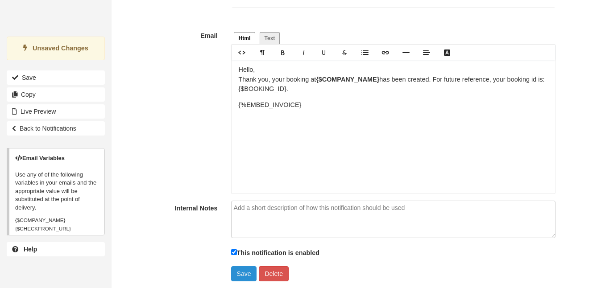
click at [250, 273] on button "Save" at bounding box center [244, 274] width 26 height 15
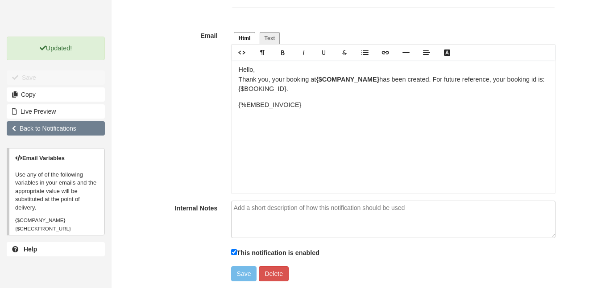
click at [73, 131] on link "Back to Notifications" at bounding box center [56, 128] width 98 height 14
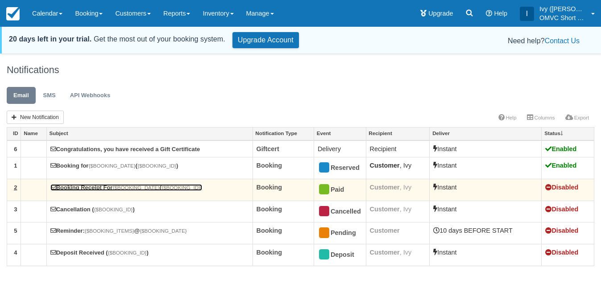
click at [166, 190] on strong "{$BOOKING_ID}" at bounding box center [181, 188] width 39 height 6
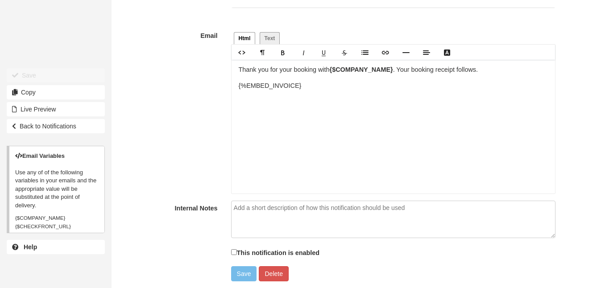
scroll to position [533, 0]
click at [246, 257] on label "This notification is enabled" at bounding box center [275, 253] width 89 height 10
click at [237, 256] on input "This notification is enabled" at bounding box center [234, 253] width 6 height 6
checkbox input "true"
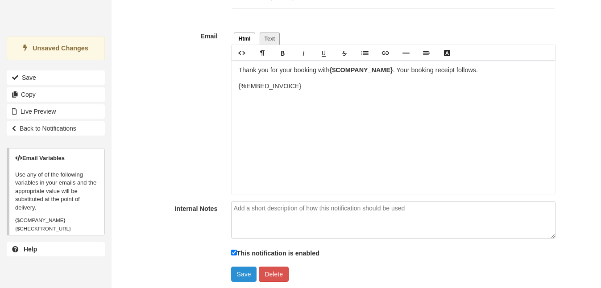
click at [246, 275] on button "Save" at bounding box center [244, 274] width 26 height 15
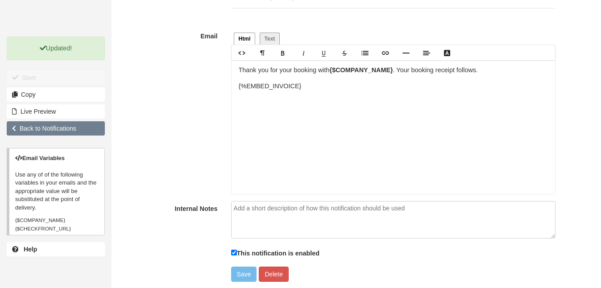
drag, startPoint x: 75, startPoint y: 127, endPoint x: 92, endPoint y: 129, distance: 16.6
click at [75, 127] on link "Back to Notifications" at bounding box center [56, 128] width 98 height 14
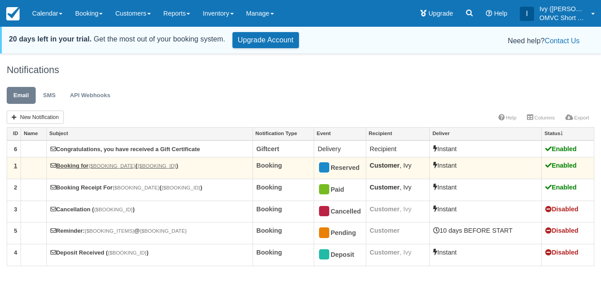
scroll to position [29, 0]
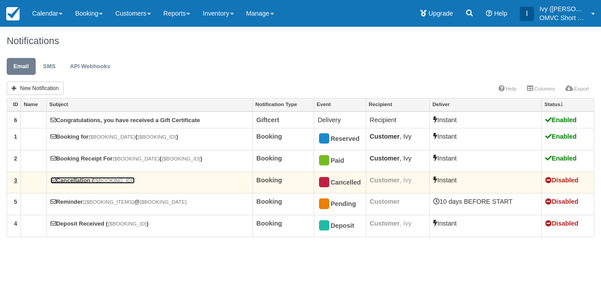
click at [103, 179] on strong "{$BOOKING_ID}" at bounding box center [113, 181] width 39 height 6
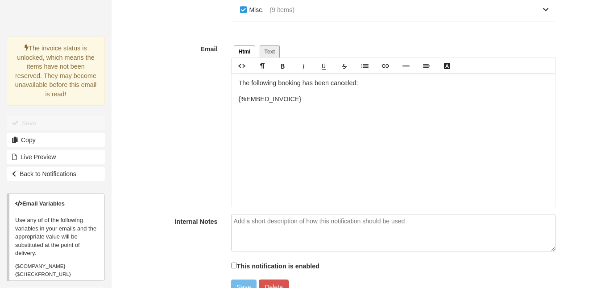
scroll to position [535, 0]
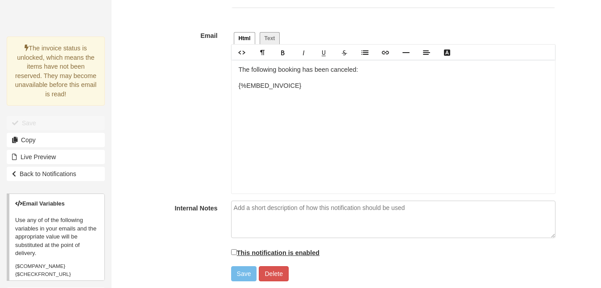
click at [244, 255] on label "This notification is enabled" at bounding box center [275, 253] width 89 height 10
click at [237, 255] on input "This notification is enabled" at bounding box center [234, 253] width 6 height 6
checkbox input "true"
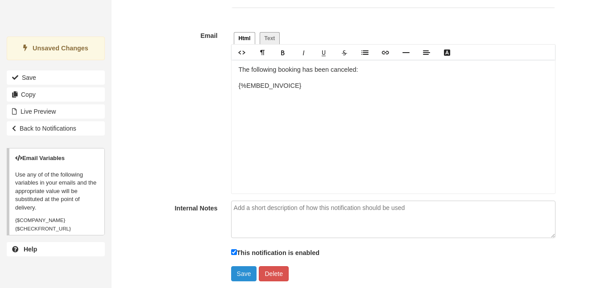
click at [248, 271] on button "Save" at bounding box center [244, 274] width 26 height 15
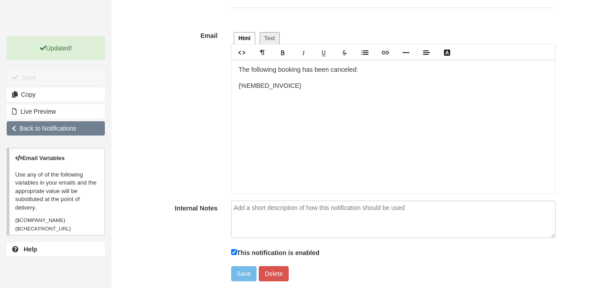
click at [86, 129] on link "Back to Notifications" at bounding box center [56, 128] width 98 height 14
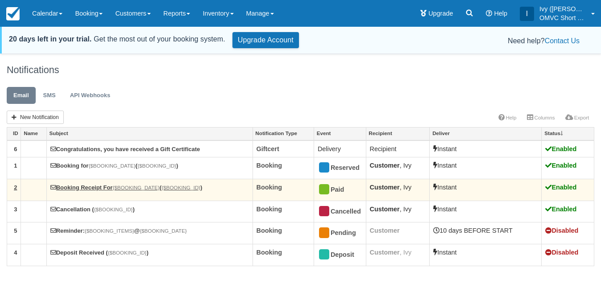
scroll to position [29, 0]
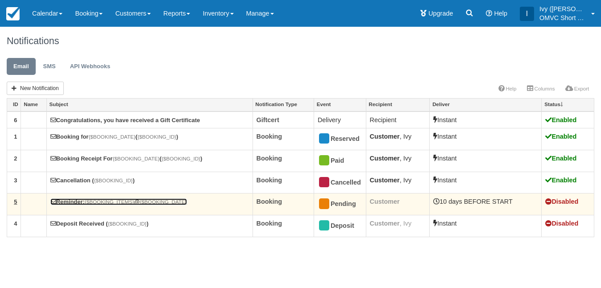
click at [117, 200] on strong "{$BOOKING_ITEMS}" at bounding box center [110, 202] width 50 height 6
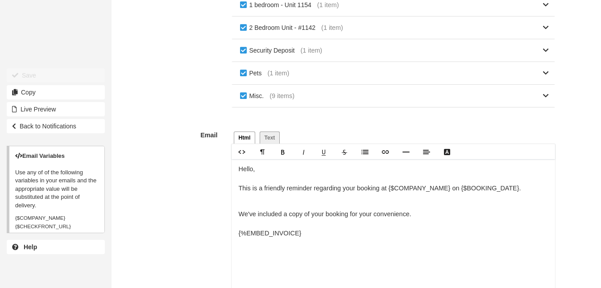
scroll to position [578, 0]
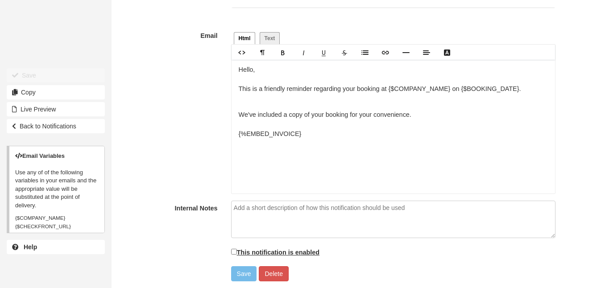
click at [253, 248] on label "This notification is enabled" at bounding box center [275, 252] width 89 height 10
click at [237, 249] on input "This notification is enabled" at bounding box center [234, 252] width 6 height 6
checkbox input "true"
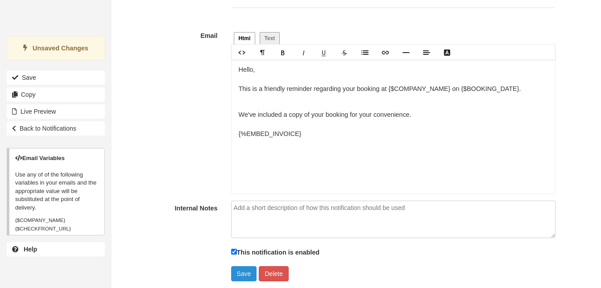
click at [237, 276] on button "Save" at bounding box center [244, 274] width 26 height 15
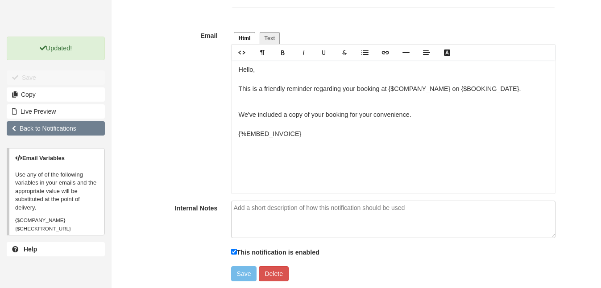
drag, startPoint x: 71, startPoint y: 132, endPoint x: 77, endPoint y: 132, distance: 6.7
click at [70, 132] on link "Back to Notifications" at bounding box center [56, 128] width 98 height 14
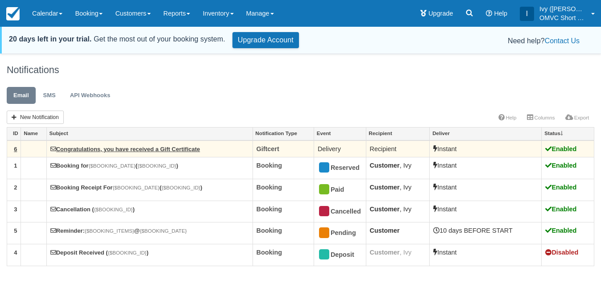
scroll to position [29, 0]
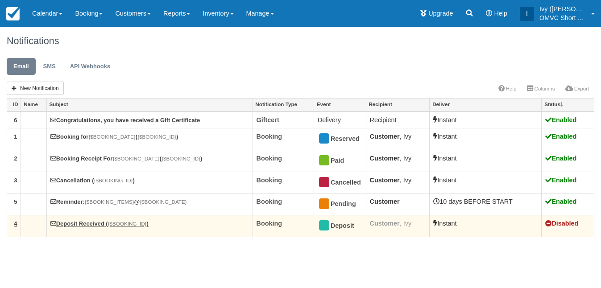
click at [104, 218] on td "Deposit Received ( {$BOOKING_ID} )" at bounding box center [149, 227] width 206 height 22
click at [105, 224] on link "Deposit Received ( {$BOOKING_ID} )" at bounding box center [99, 224] width 98 height 7
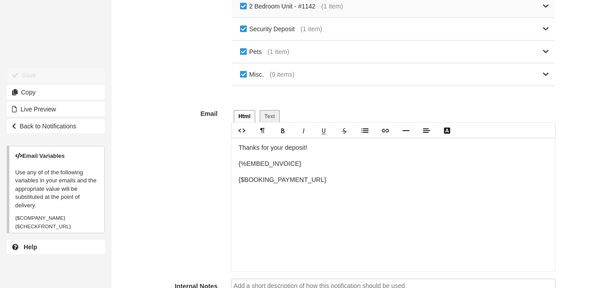
scroll to position [535, 0]
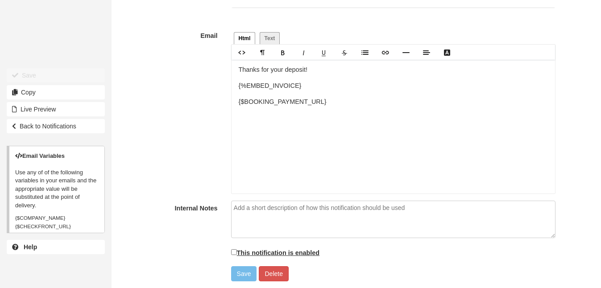
click at [257, 250] on label "This notification is enabled" at bounding box center [275, 253] width 89 height 10
click at [237, 250] on input "This notification is enabled" at bounding box center [234, 253] width 6 height 6
checkbox input "true"
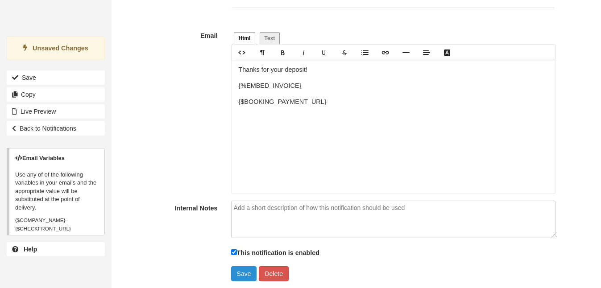
click at [244, 272] on button "Save" at bounding box center [244, 274] width 26 height 15
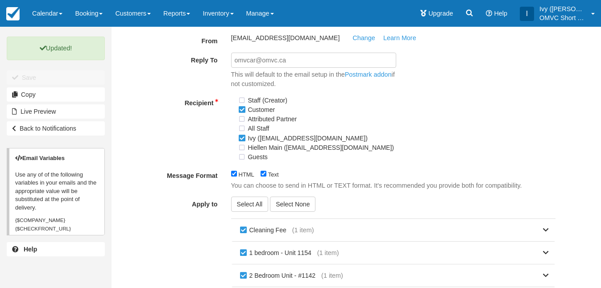
scroll to position [0, 0]
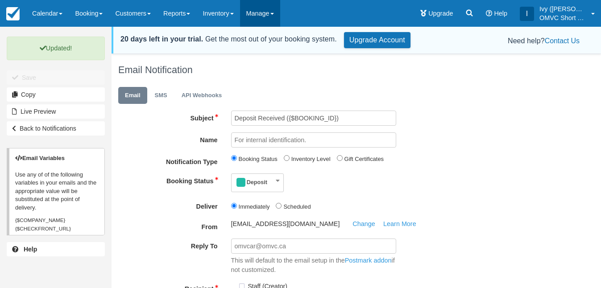
click at [277, 12] on link "Manage" at bounding box center [260, 13] width 40 height 27
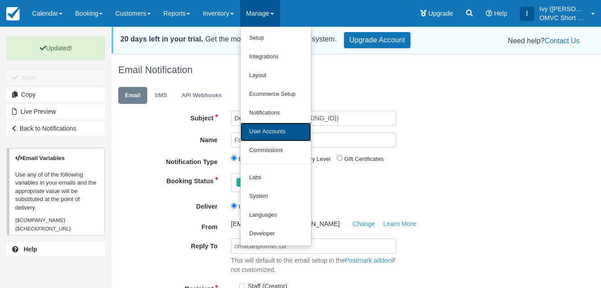
click at [285, 131] on link "User Accounts" at bounding box center [276, 132] width 71 height 19
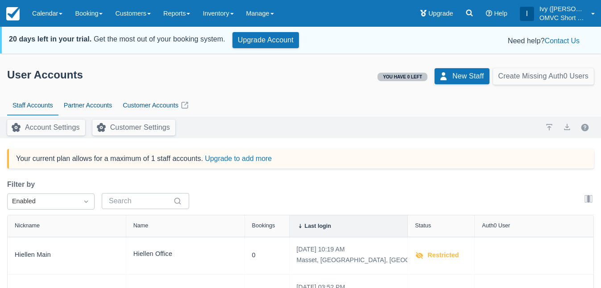
scroll to position [29, 0]
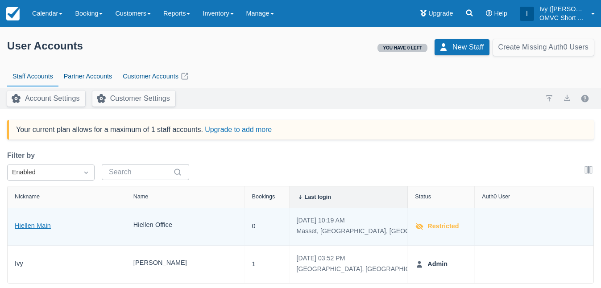
click at [43, 225] on link "Hiellen Main" at bounding box center [33, 226] width 36 height 10
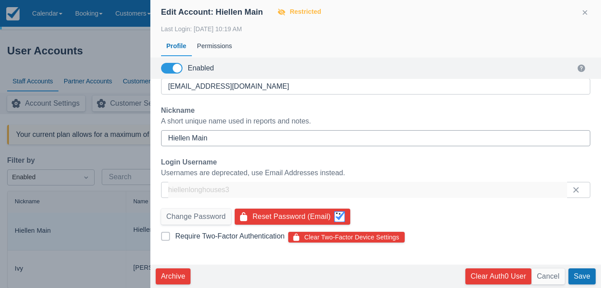
scroll to position [228, 0]
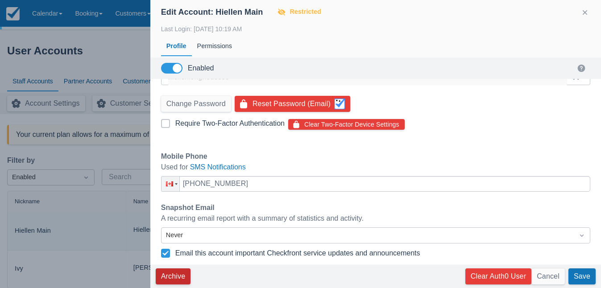
click at [183, 280] on button "Archive" at bounding box center [173, 277] width 35 height 16
click at [87, 57] on div at bounding box center [300, 144] width 601 height 288
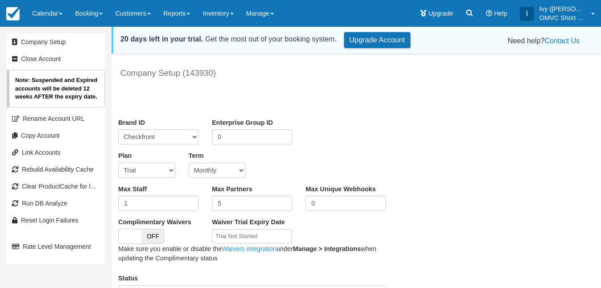
click at [142, 168] on select "Trial Soho Professional Plus Managed Developer Partner Flex Complementary Hiber…" at bounding box center [146, 170] width 57 height 15
select select "22"
click at [118, 163] on select "Trial Soho Professional Plus Managed Developer Partner Flex Complementary Hiber…" at bounding box center [146, 170] width 57 height 15
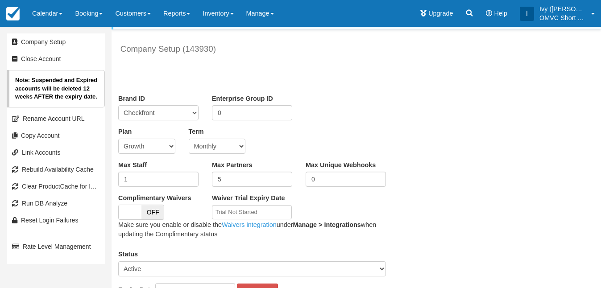
click at [147, 172] on div "Max Staff 1" at bounding box center [159, 174] width 94 height 27
click at [157, 180] on input "1" at bounding box center [158, 179] width 80 height 15
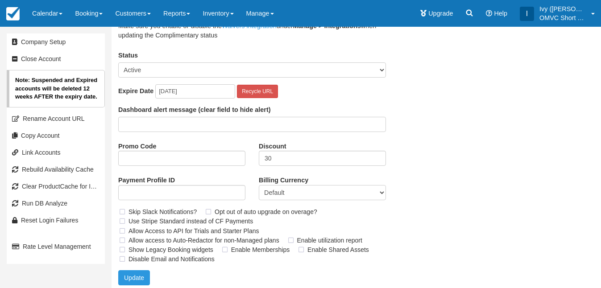
scroll to position [228, 0]
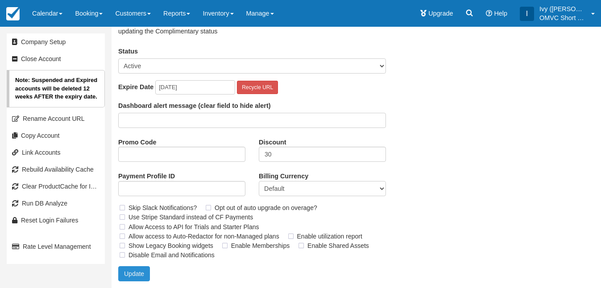
type input "3"
click at [138, 277] on button "Update" at bounding box center [134, 274] width 32 height 15
